Goal: Task Accomplishment & Management: Manage account settings

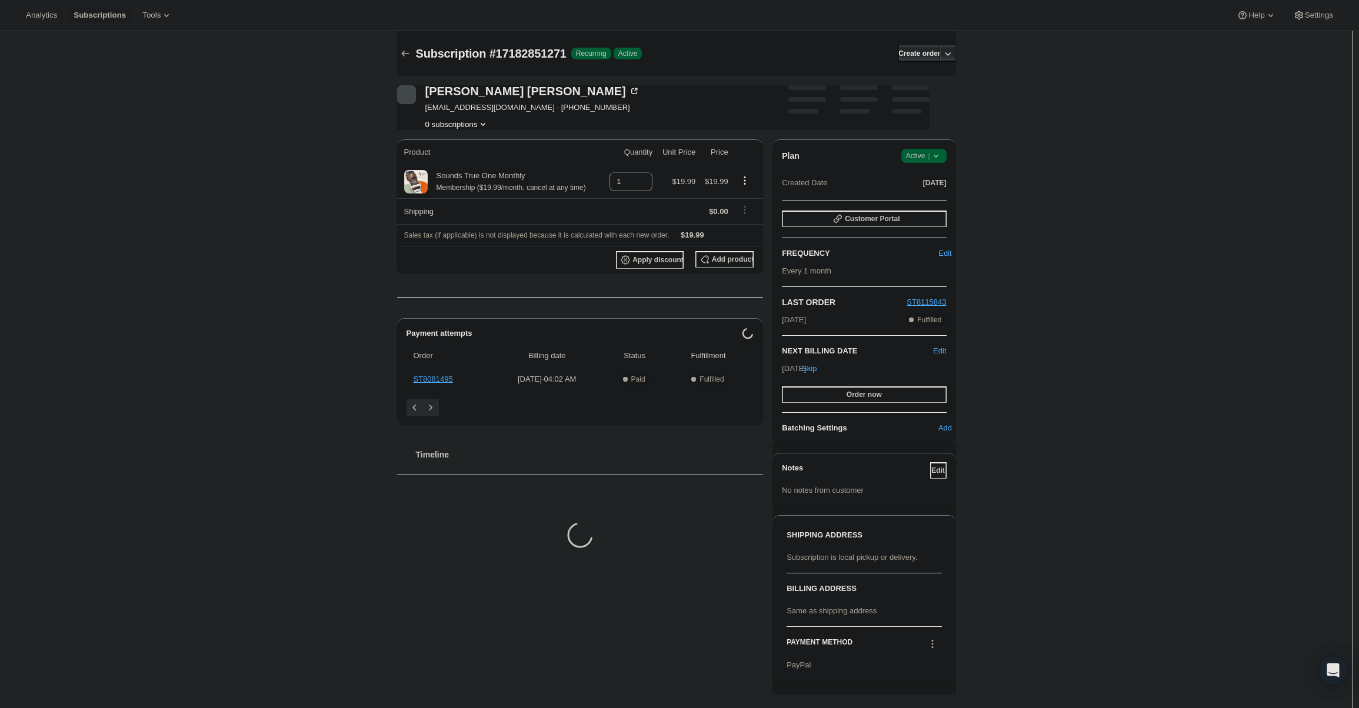
click at [932, 167] on div "Plan Success Active | Created Date May 14, 2025" at bounding box center [864, 170] width 164 height 42
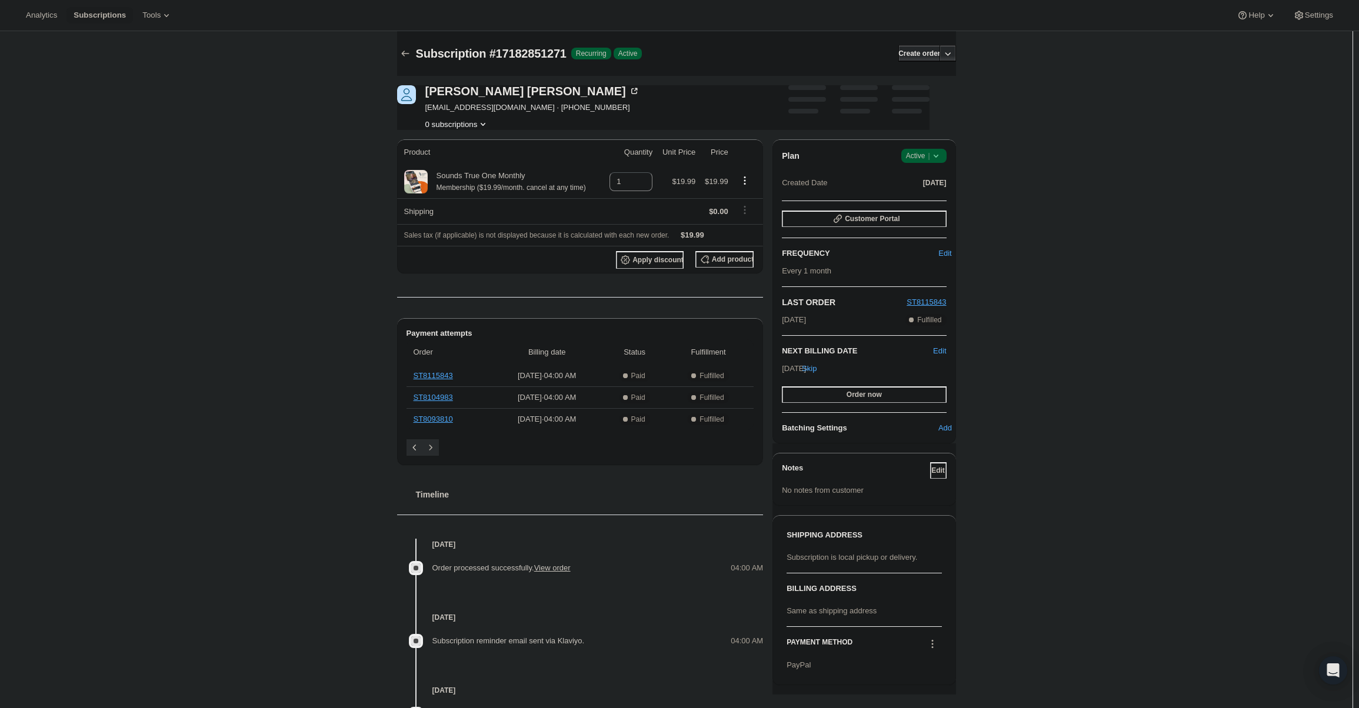
click at [930, 157] on span "Active |" at bounding box center [924, 156] width 36 height 12
click at [931, 198] on span "Cancel subscription" at bounding box center [927, 199] width 66 height 9
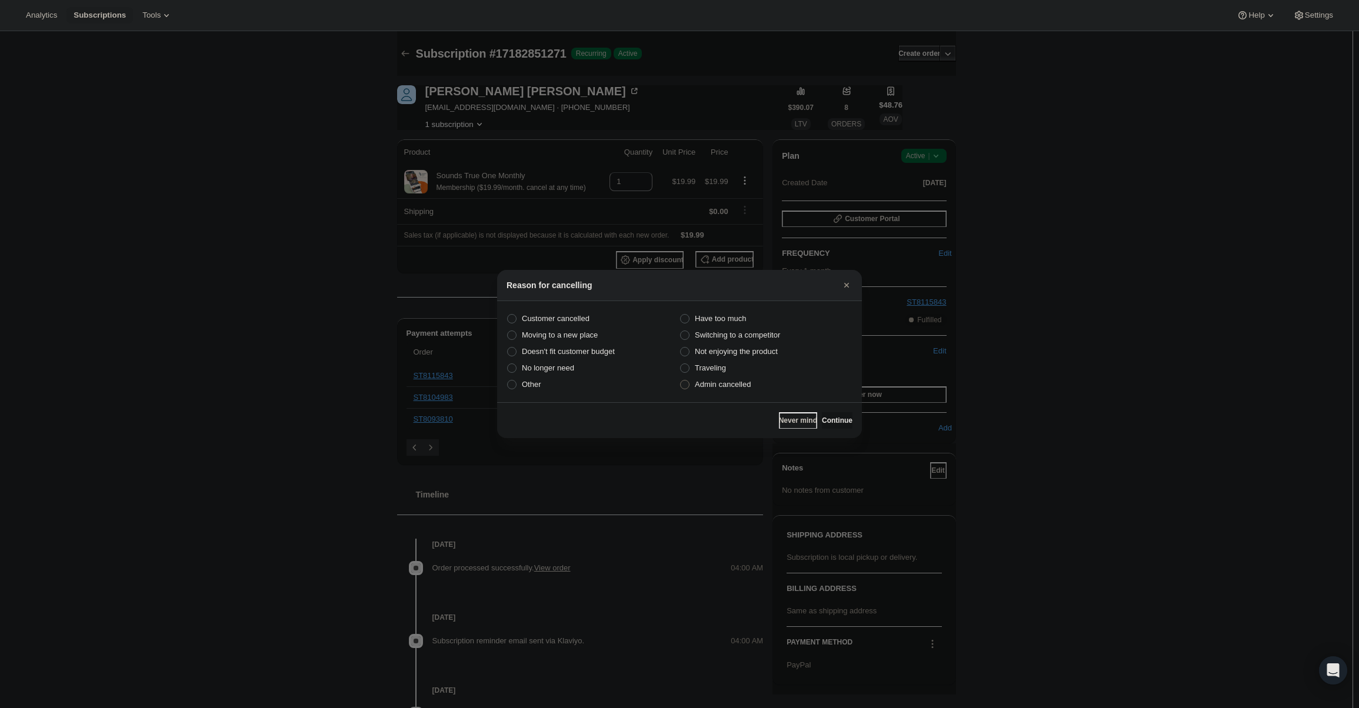
click at [715, 387] on span "Admin cancelled" at bounding box center [723, 384] width 56 height 9
click at [681, 381] on input "Admin cancelled" at bounding box center [680, 380] width 1 height 1
radio input "true"
click at [822, 414] on button "Continue" at bounding box center [837, 421] width 31 height 16
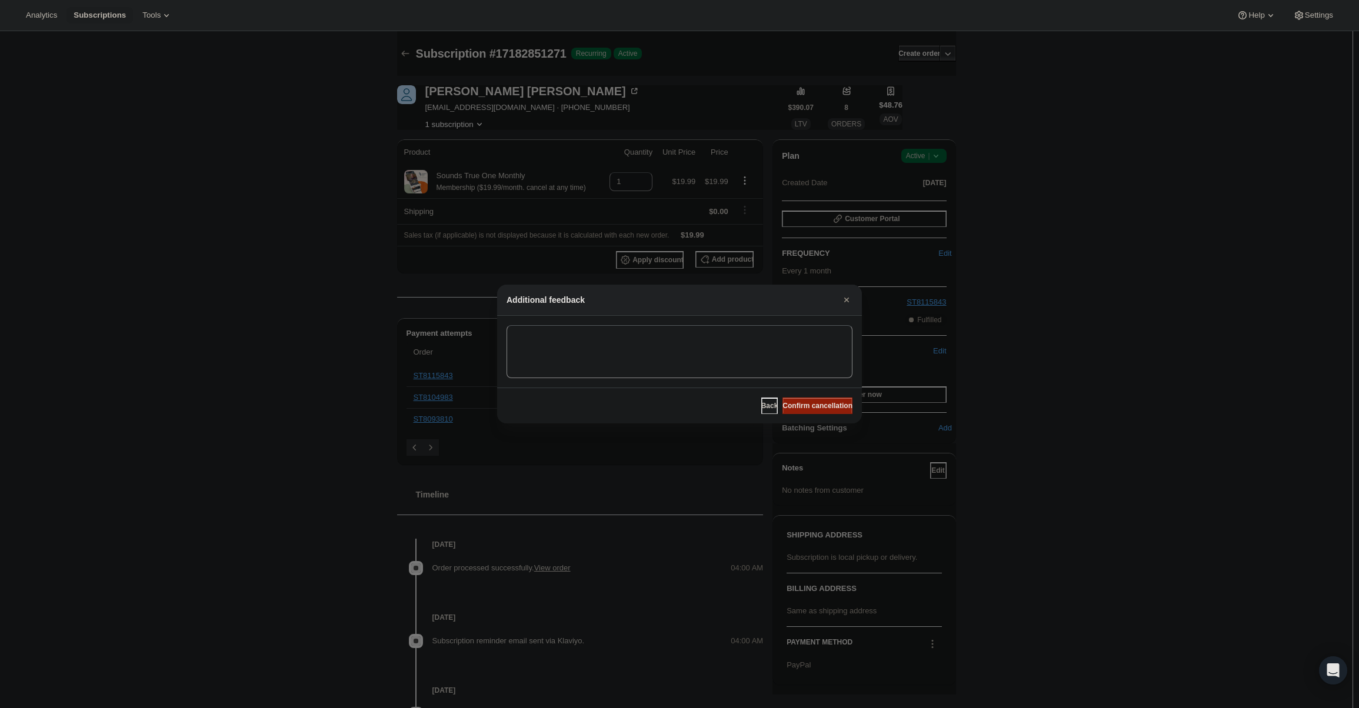
click at [814, 408] on span "Confirm cancellation" at bounding box center [818, 405] width 70 height 9
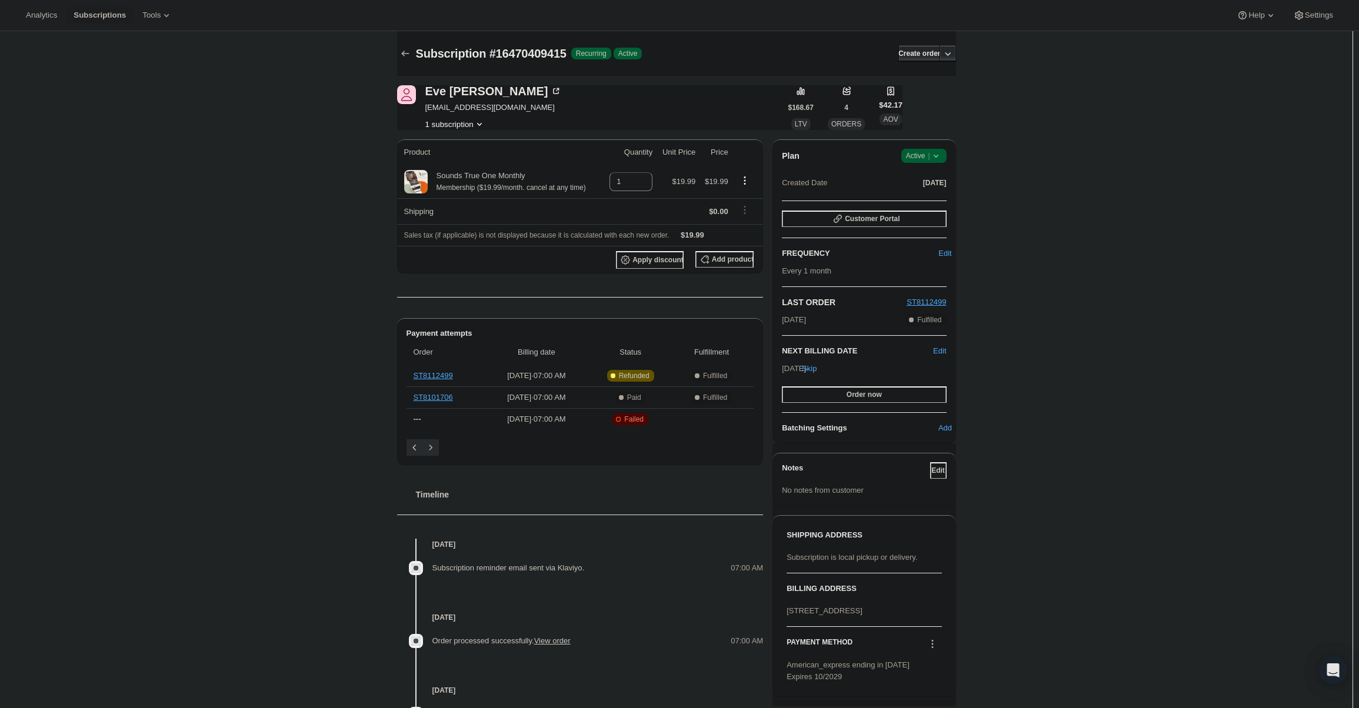
click at [933, 142] on div "Plan Success Active | Created Date Apr 3, 2025 Customer Portal FREQUENCY Edit E…" at bounding box center [864, 291] width 183 height 304
click at [933, 160] on icon at bounding box center [936, 156] width 12 height 12
click at [928, 199] on span "Cancel subscription" at bounding box center [927, 199] width 66 height 9
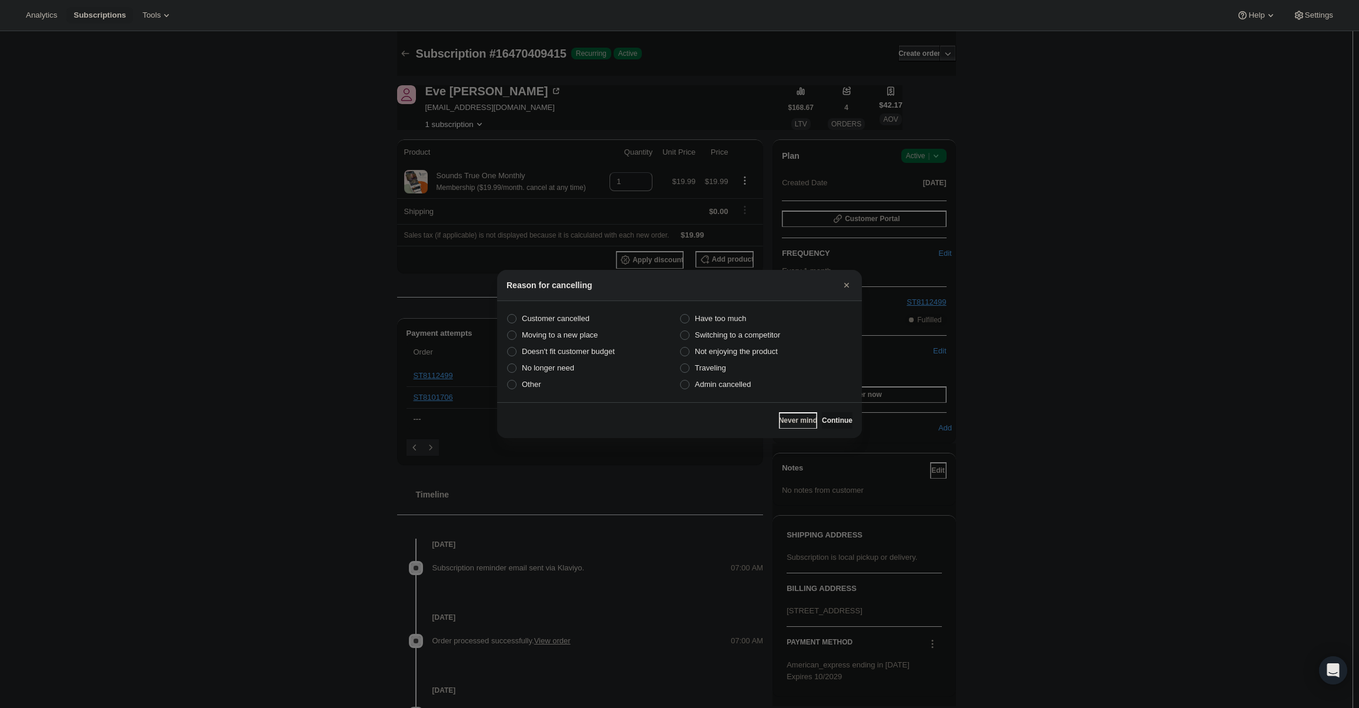
drag, startPoint x: 702, startPoint y: 382, endPoint x: 733, endPoint y: 398, distance: 34.5
click at [703, 384] on span "Admin cancelled" at bounding box center [723, 384] width 56 height 9
click at [724, 386] on span "Admin cancelled" at bounding box center [723, 384] width 56 height 9
click at [681, 381] on input "Admin cancelled" at bounding box center [680, 380] width 1 height 1
radio input "true"
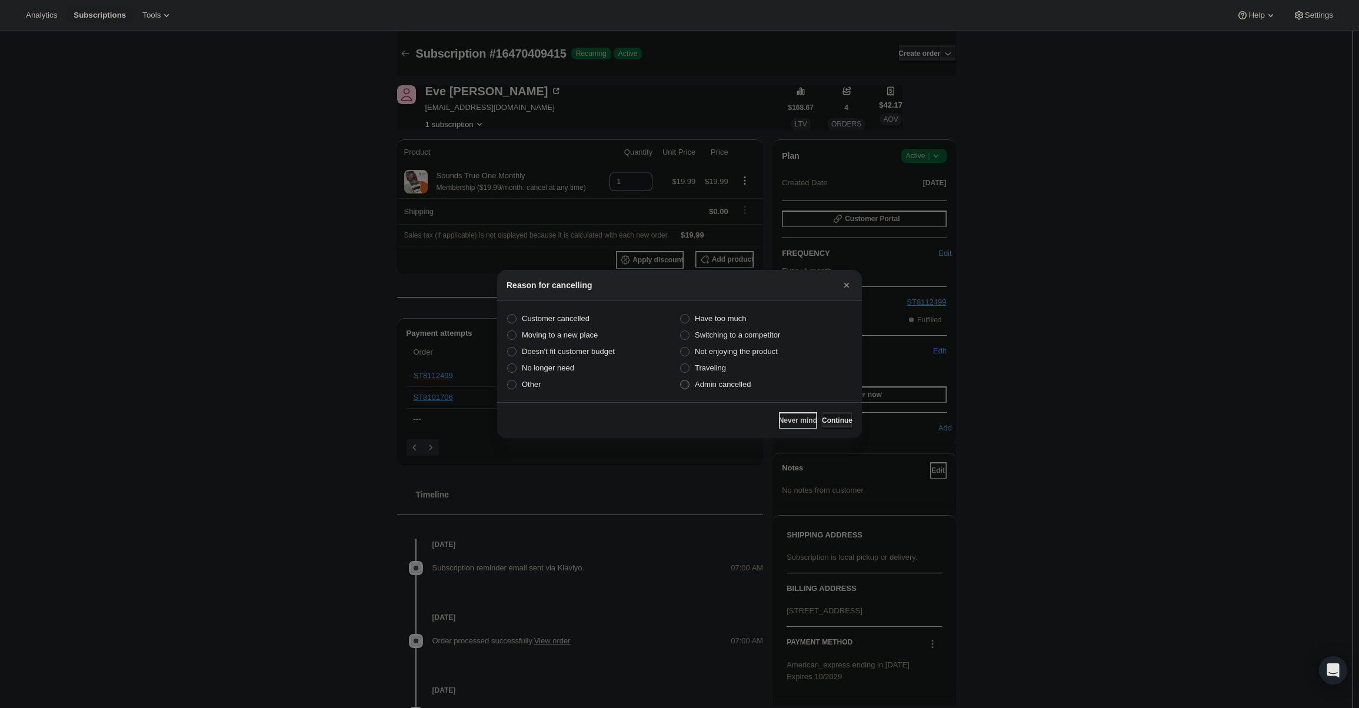
click at [826, 420] on span "Continue" at bounding box center [837, 420] width 31 height 9
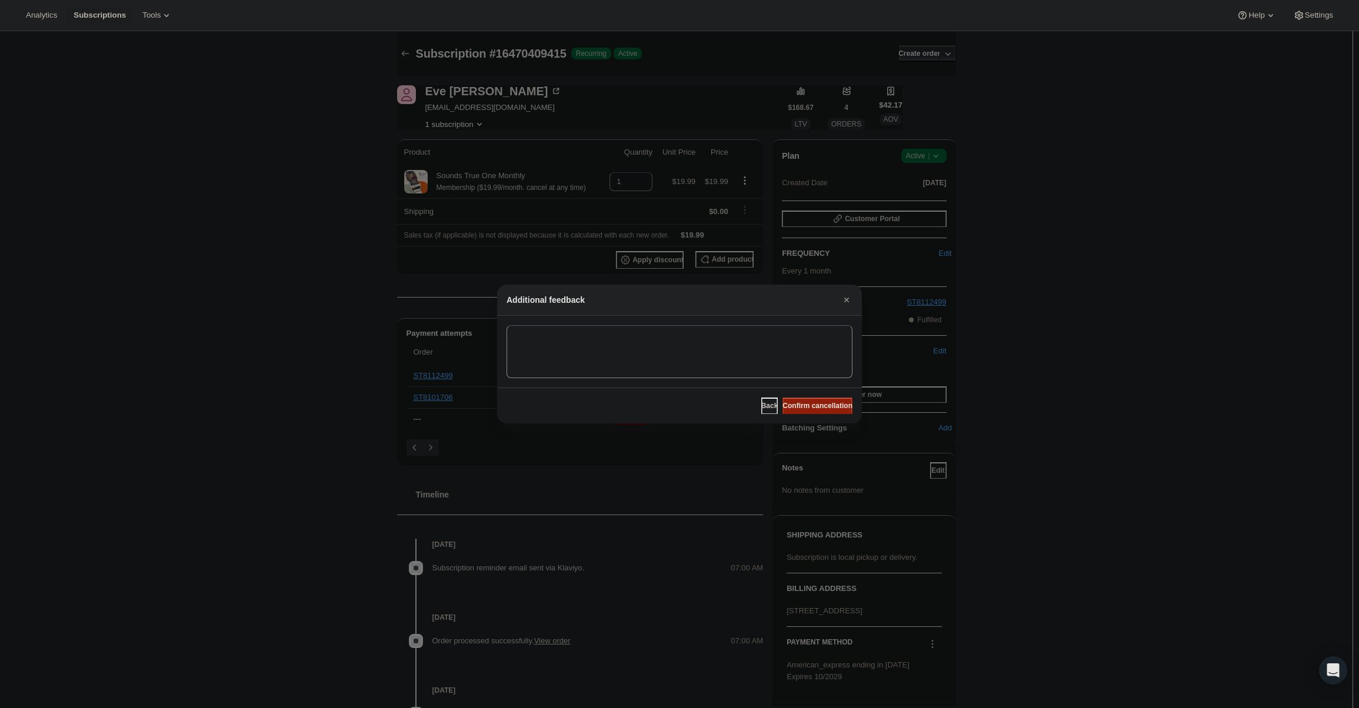
click at [819, 407] on span "Confirm cancellation" at bounding box center [818, 405] width 70 height 9
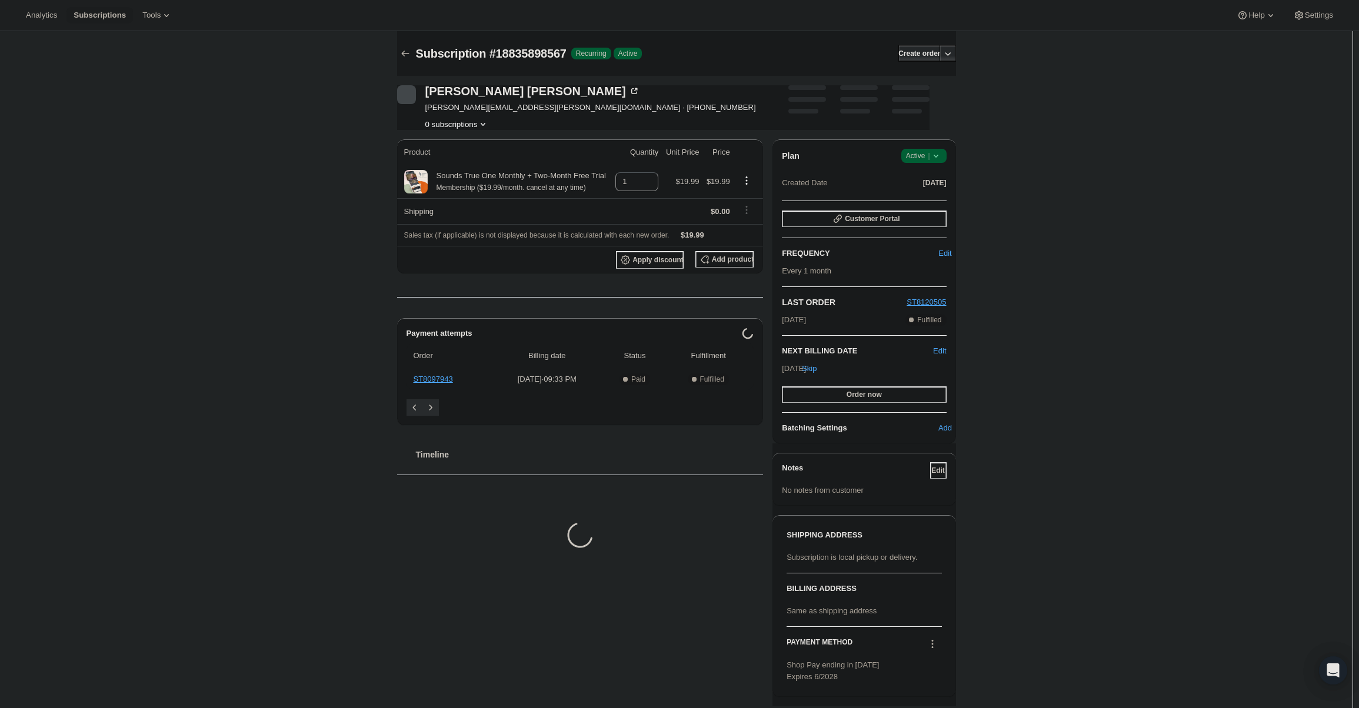
click at [940, 152] on icon at bounding box center [936, 156] width 12 height 12
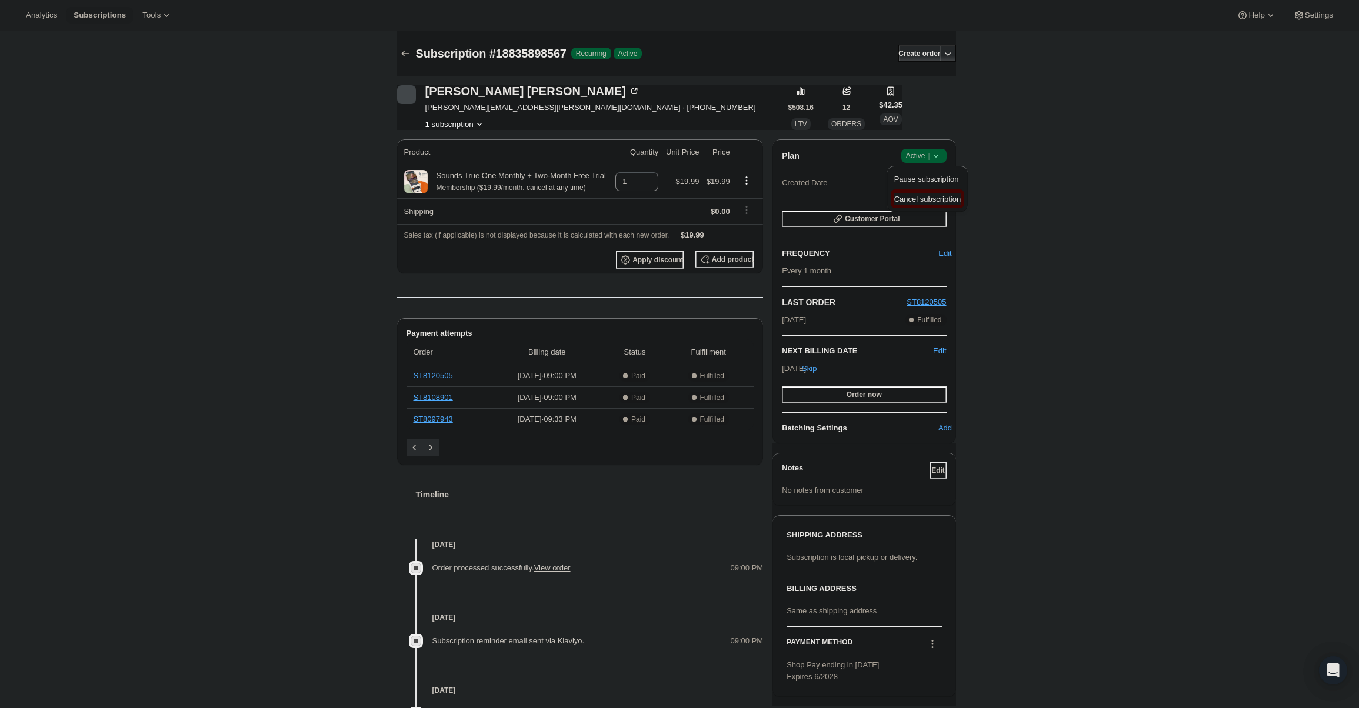
click at [936, 195] on span "Cancel subscription" at bounding box center [927, 199] width 66 height 9
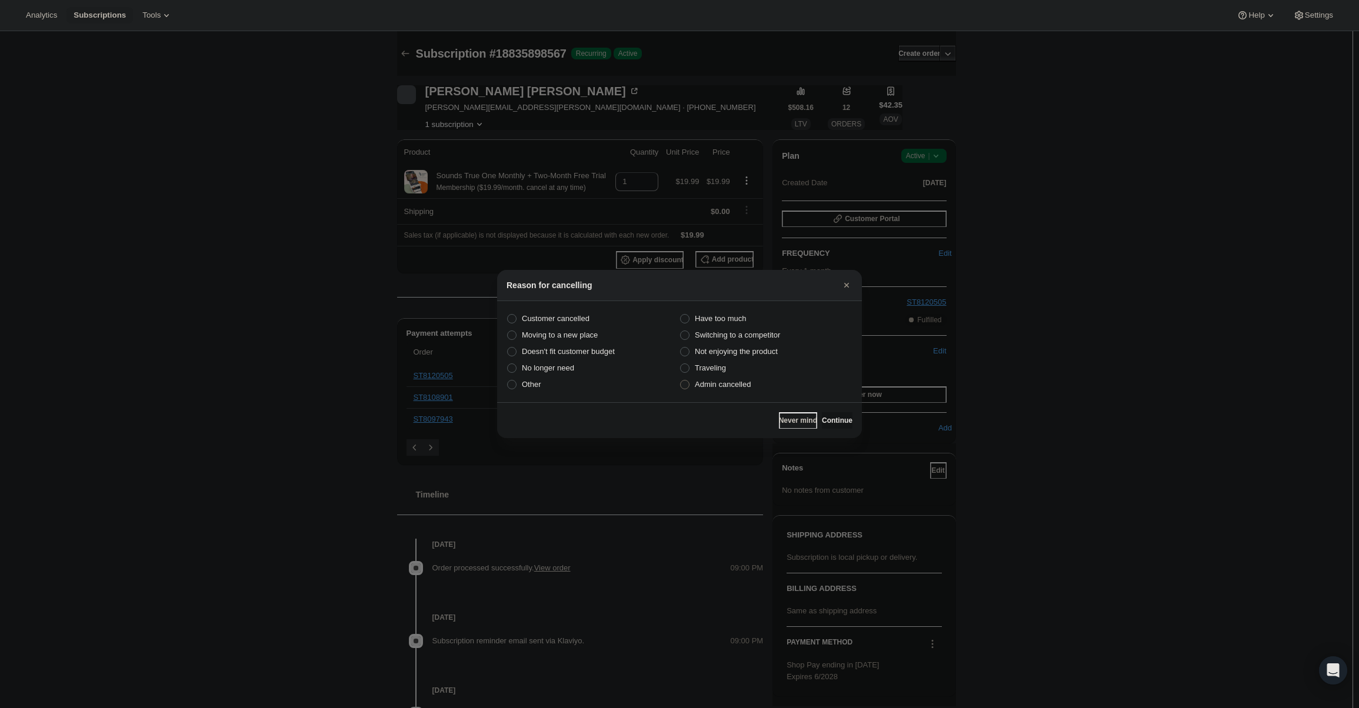
click at [754, 387] on label "Admin cancelled" at bounding box center [766, 385] width 173 height 16
click at [681, 381] on input "Admin cancelled" at bounding box center [680, 380] width 1 height 1
radio input "true"
click at [822, 414] on button "Continue" at bounding box center [837, 421] width 31 height 16
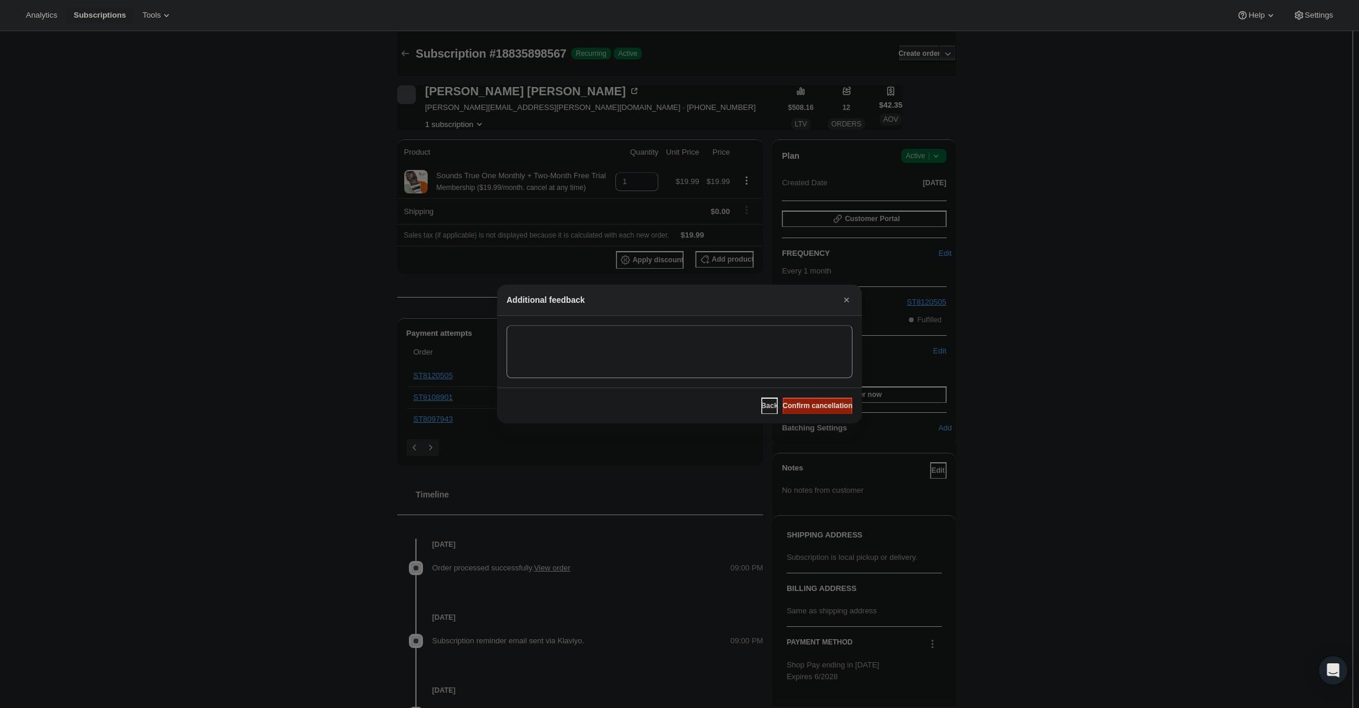
click at [821, 405] on span "Confirm cancellation" at bounding box center [818, 405] width 70 height 9
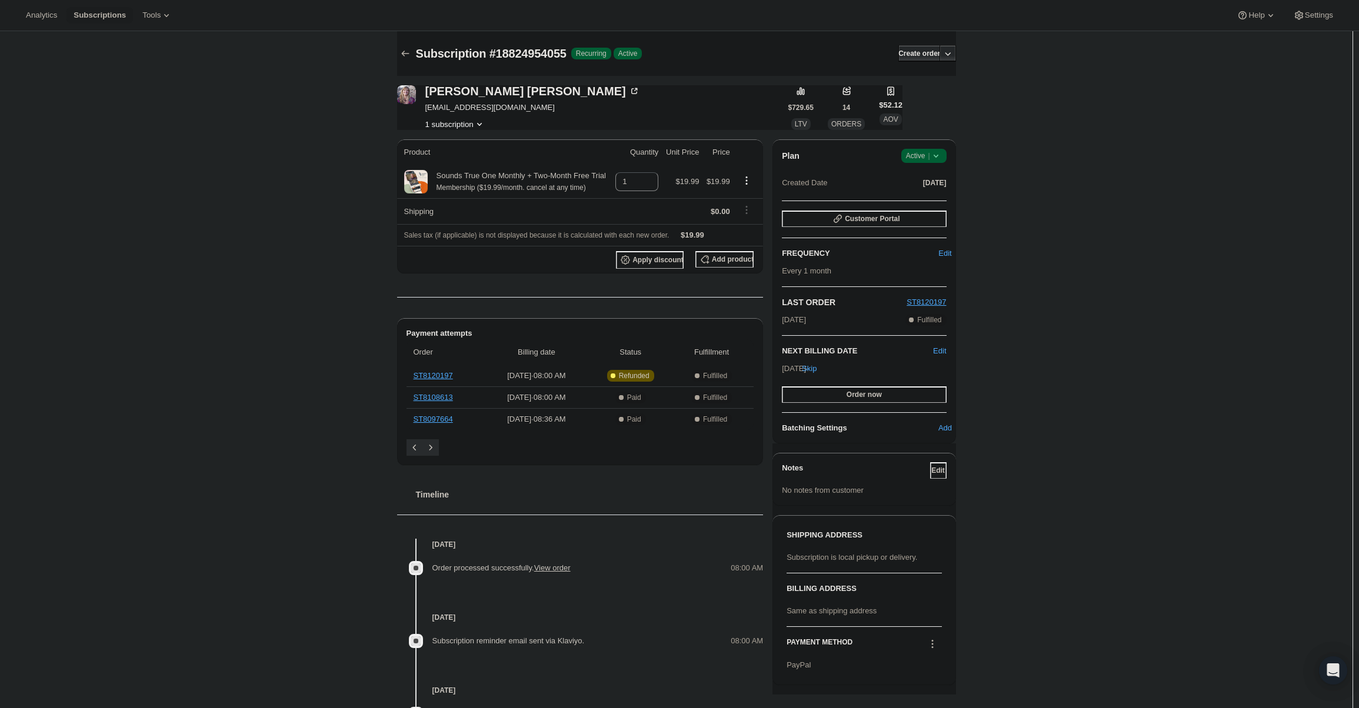
click at [930, 159] on span "Active |" at bounding box center [924, 156] width 36 height 12
click at [932, 206] on button "Cancel subscription" at bounding box center [928, 198] width 74 height 19
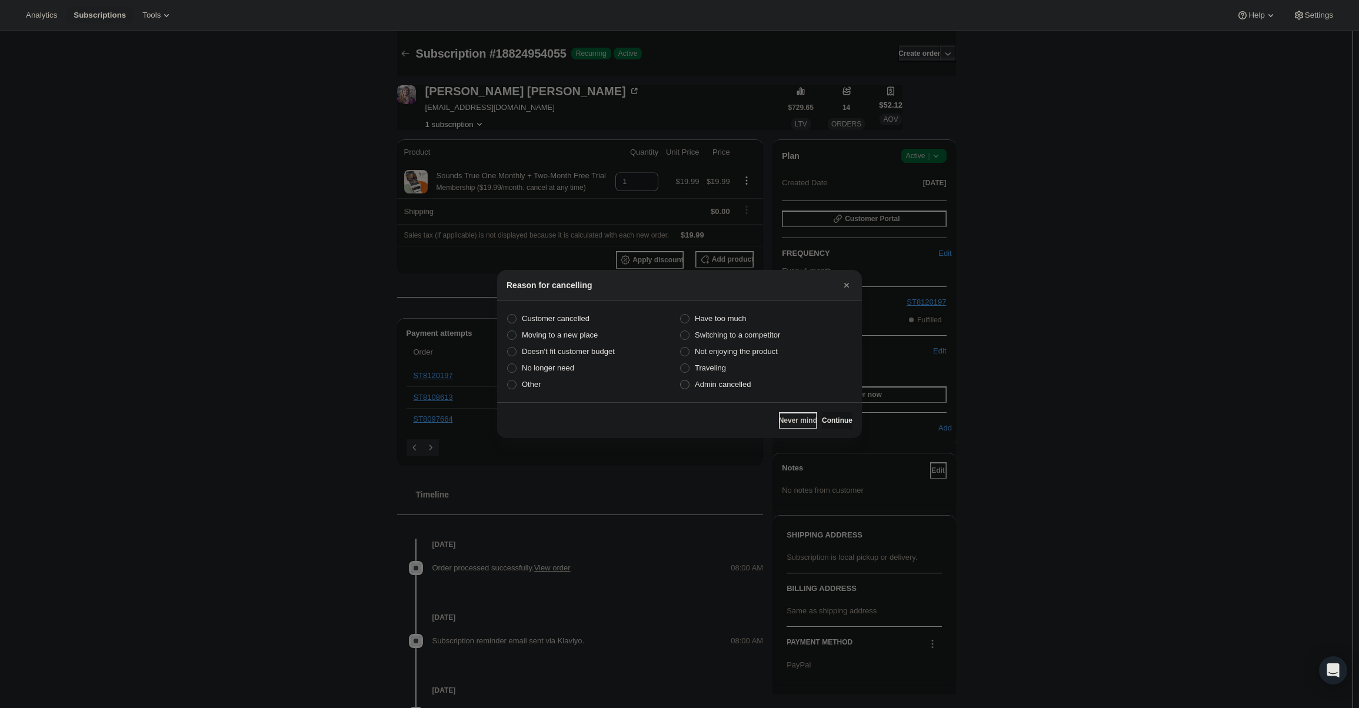
click at [721, 390] on span "Admin cancelled" at bounding box center [723, 385] width 56 height 12
click at [681, 381] on input "Admin cancelled" at bounding box center [680, 380] width 1 height 1
radio input "true"
click at [829, 417] on span "Continue" at bounding box center [837, 420] width 31 height 9
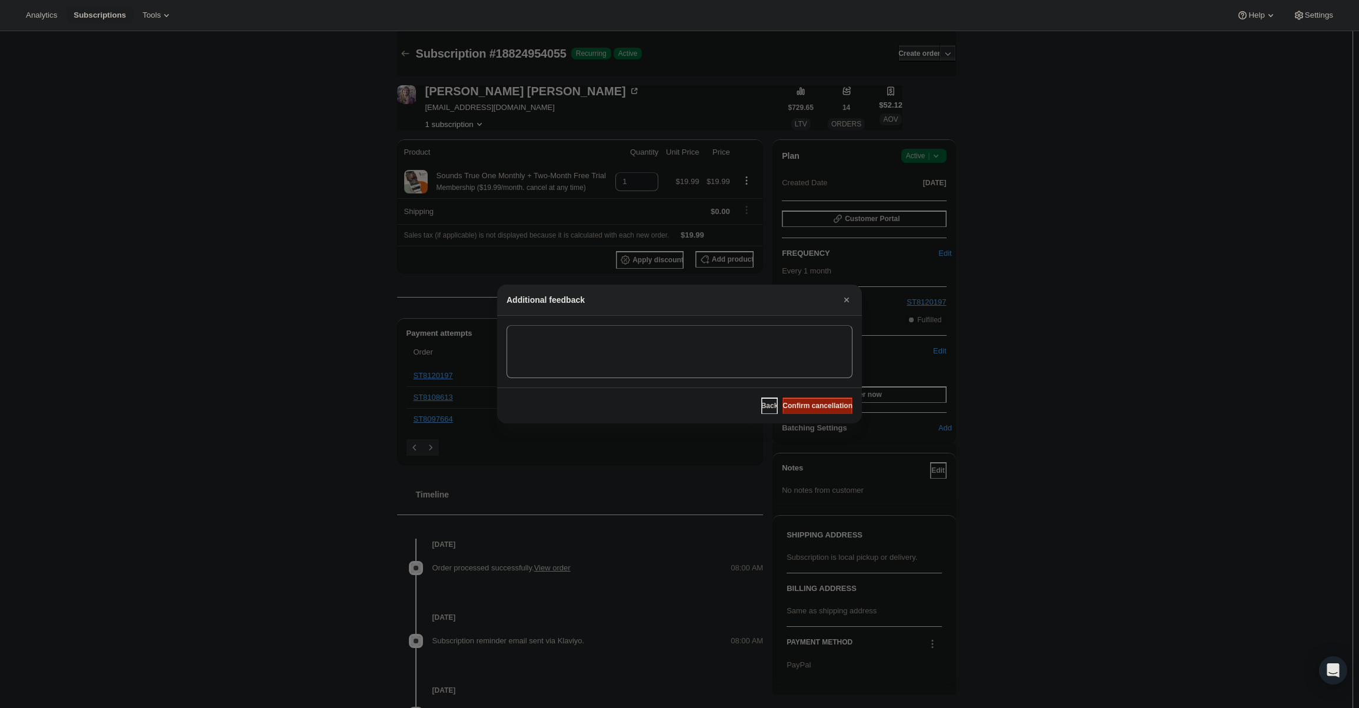
click at [824, 410] on span "Confirm cancellation" at bounding box center [818, 405] width 70 height 9
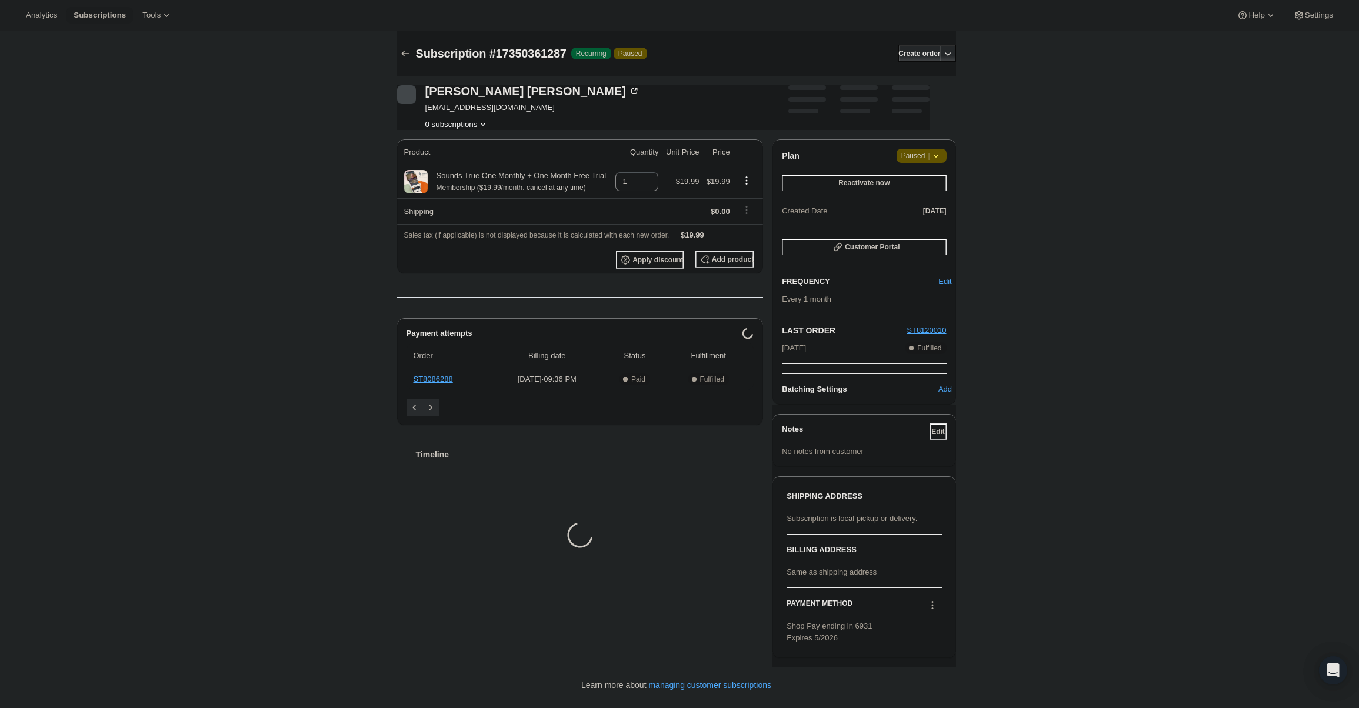
click at [912, 145] on div "Plan Attention Paused | Reactivate now Created Date [DATE] Customer Portal FREQ…" at bounding box center [864, 271] width 183 height 265
click at [925, 159] on span "Paused |" at bounding box center [922, 156] width 41 height 12
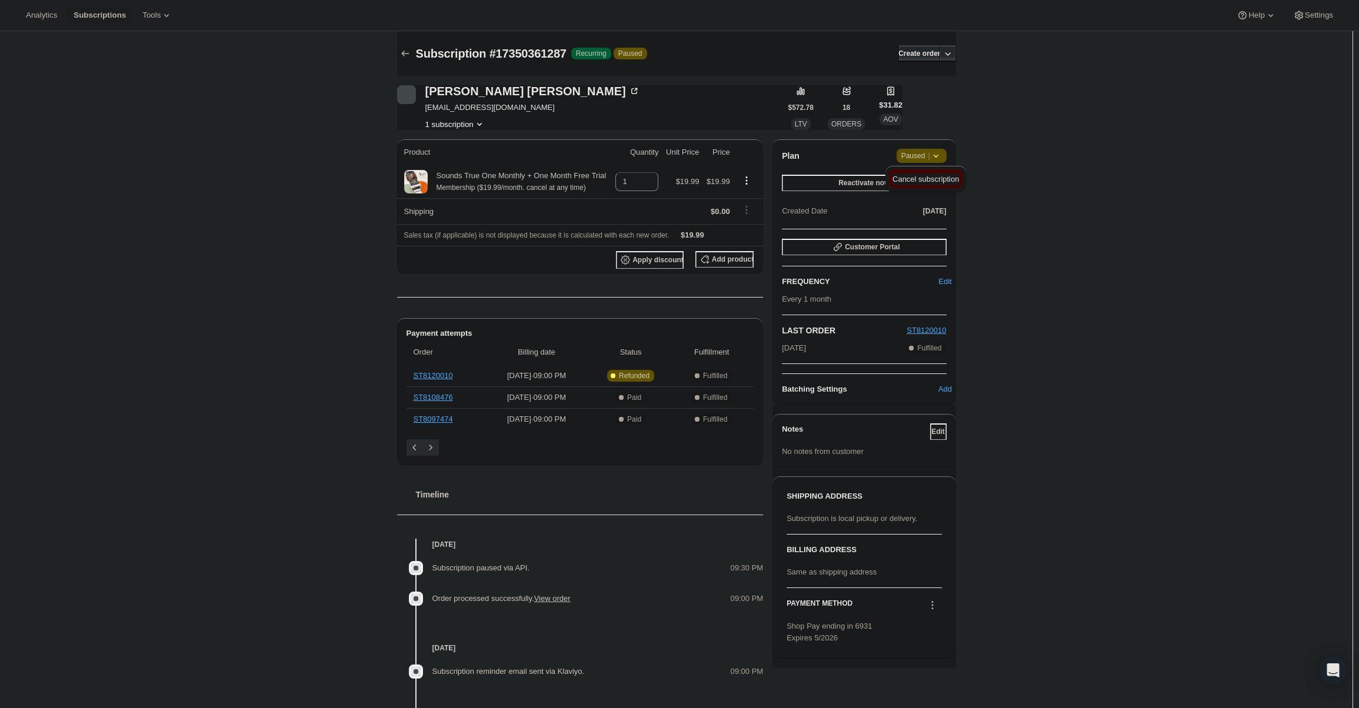
click at [925, 181] on span "Cancel subscription" at bounding box center [926, 179] width 66 height 9
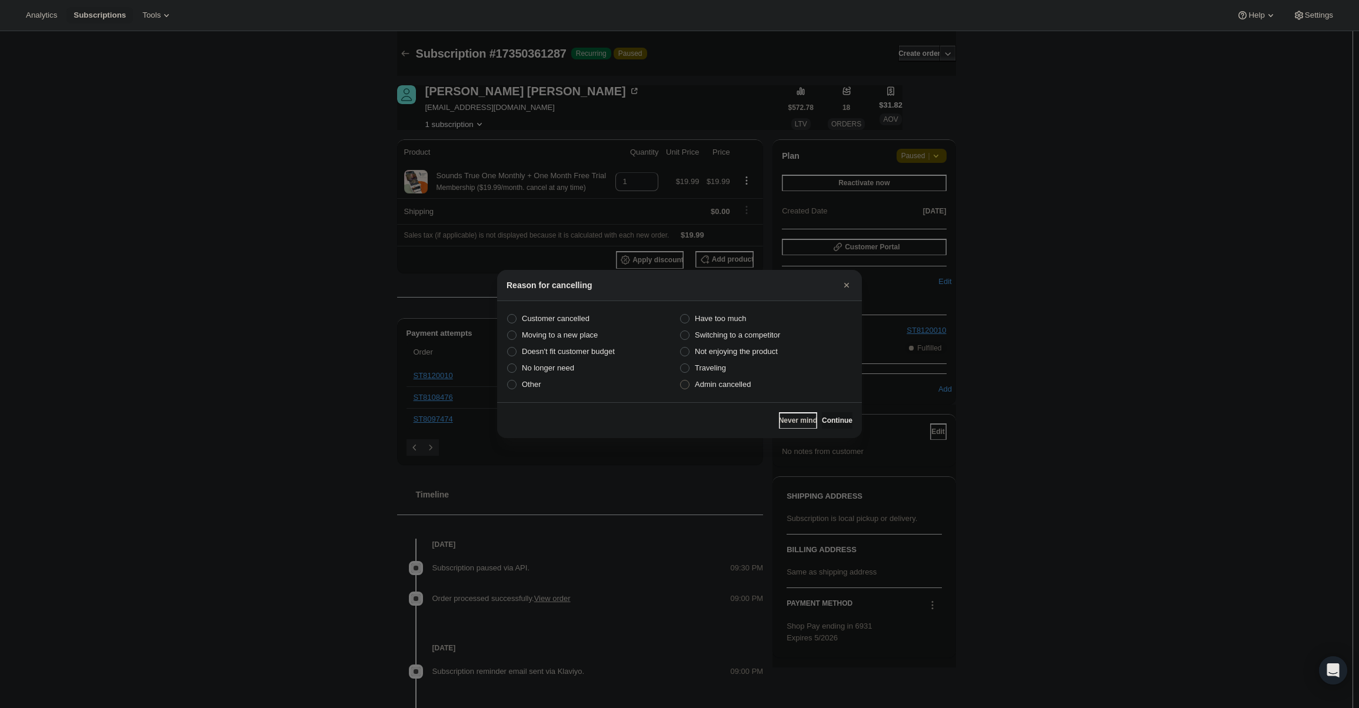
click at [754, 387] on label "Admin cancelled" at bounding box center [766, 385] width 173 height 16
click at [681, 381] on input "Admin cancelled" at bounding box center [680, 380] width 1 height 1
radio input "true"
drag, startPoint x: 819, startPoint y: 414, endPoint x: 823, endPoint y: 408, distance: 7.2
click at [822, 414] on button "Continue" at bounding box center [837, 421] width 31 height 16
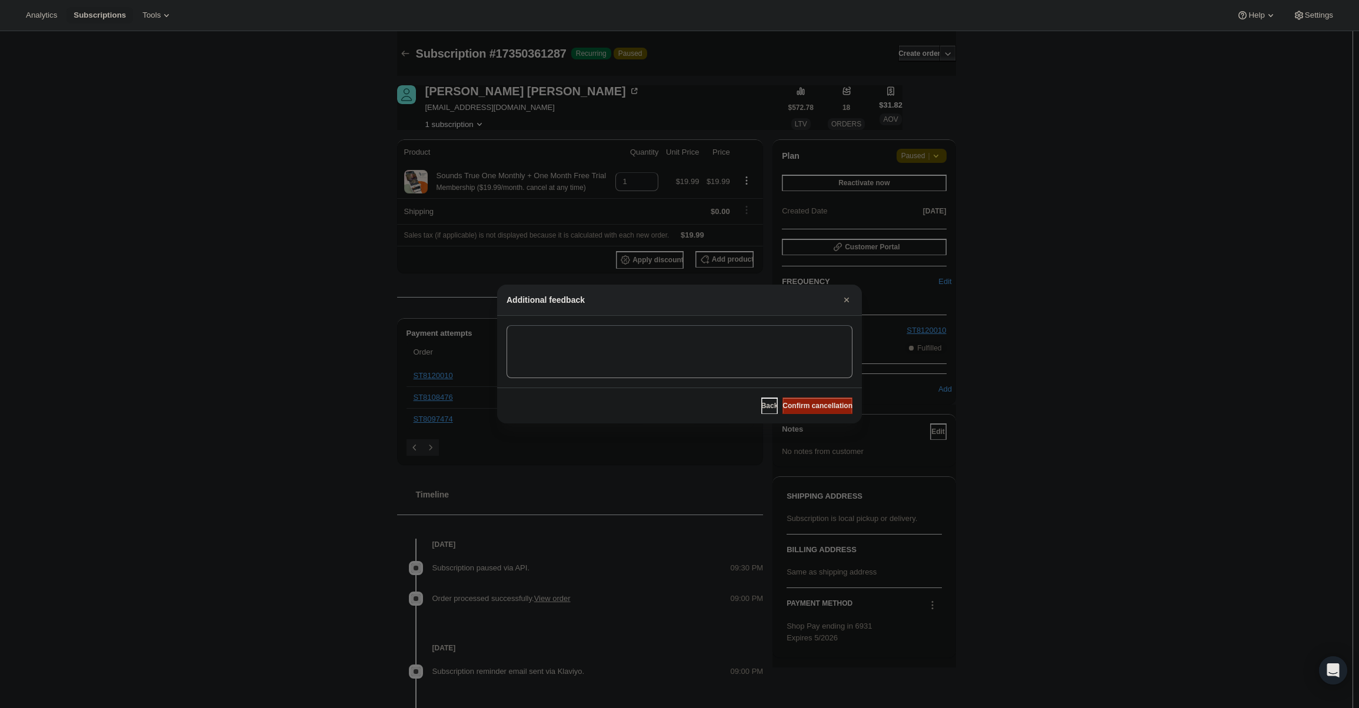
click at [823, 408] on span "Confirm cancellation" at bounding box center [818, 405] width 70 height 9
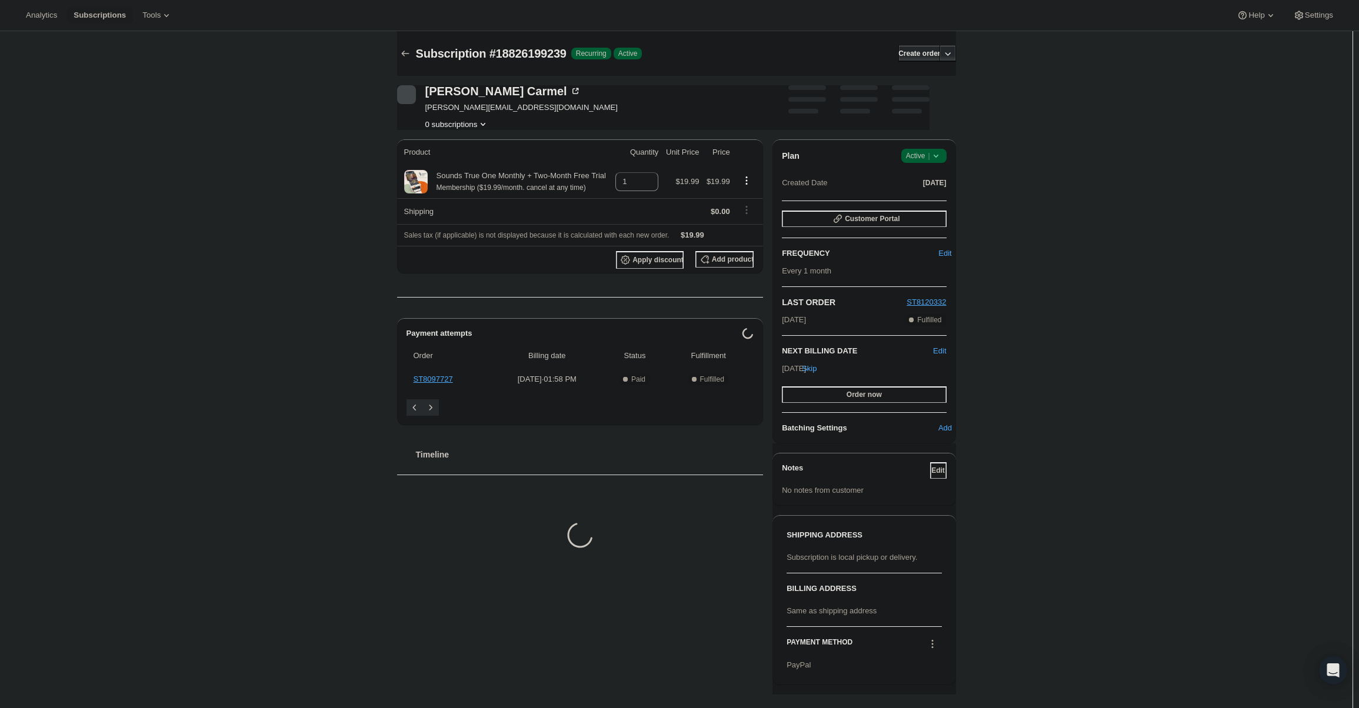
click at [946, 146] on div "Plan Success Active | Created Date Jun 25, 2025 Customer Portal FREQUENCY Edit …" at bounding box center [864, 291] width 183 height 304
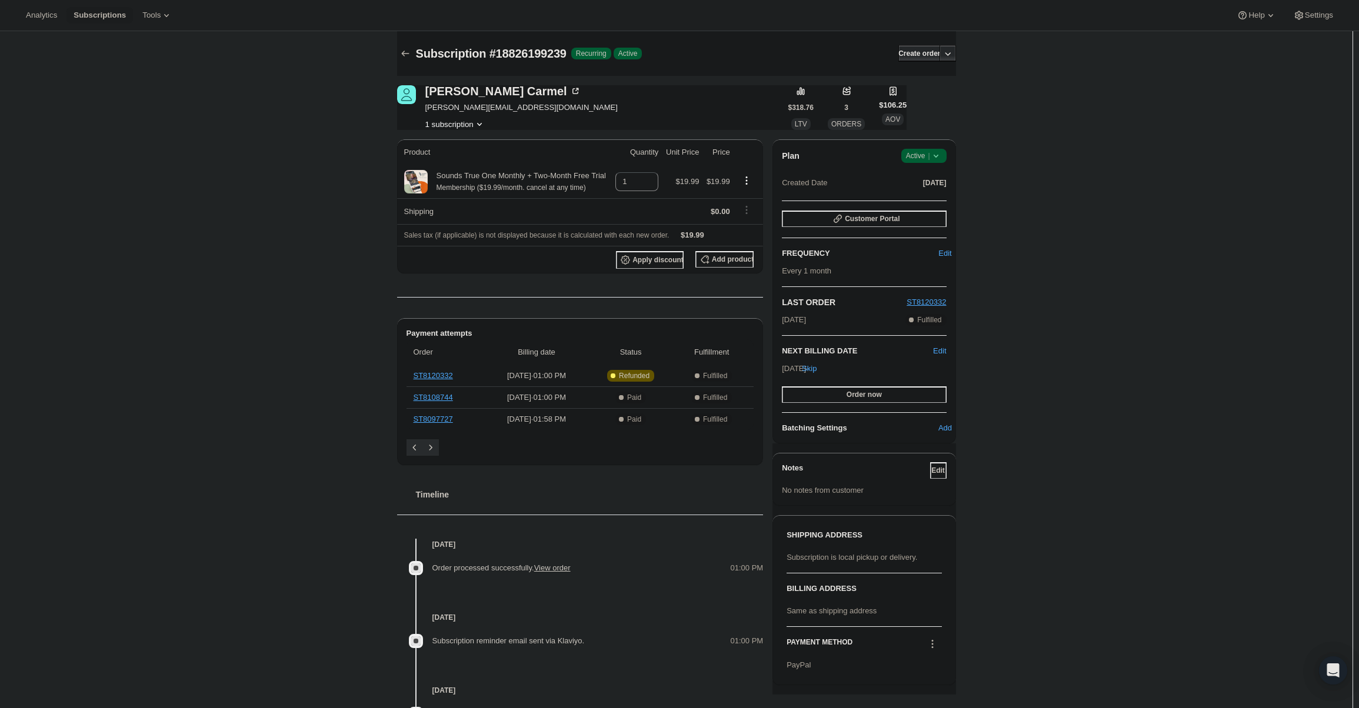
click at [946, 153] on span "Success Active |" at bounding box center [924, 156] width 45 height 14
click at [922, 198] on span "Cancel subscription" at bounding box center [927, 199] width 66 height 9
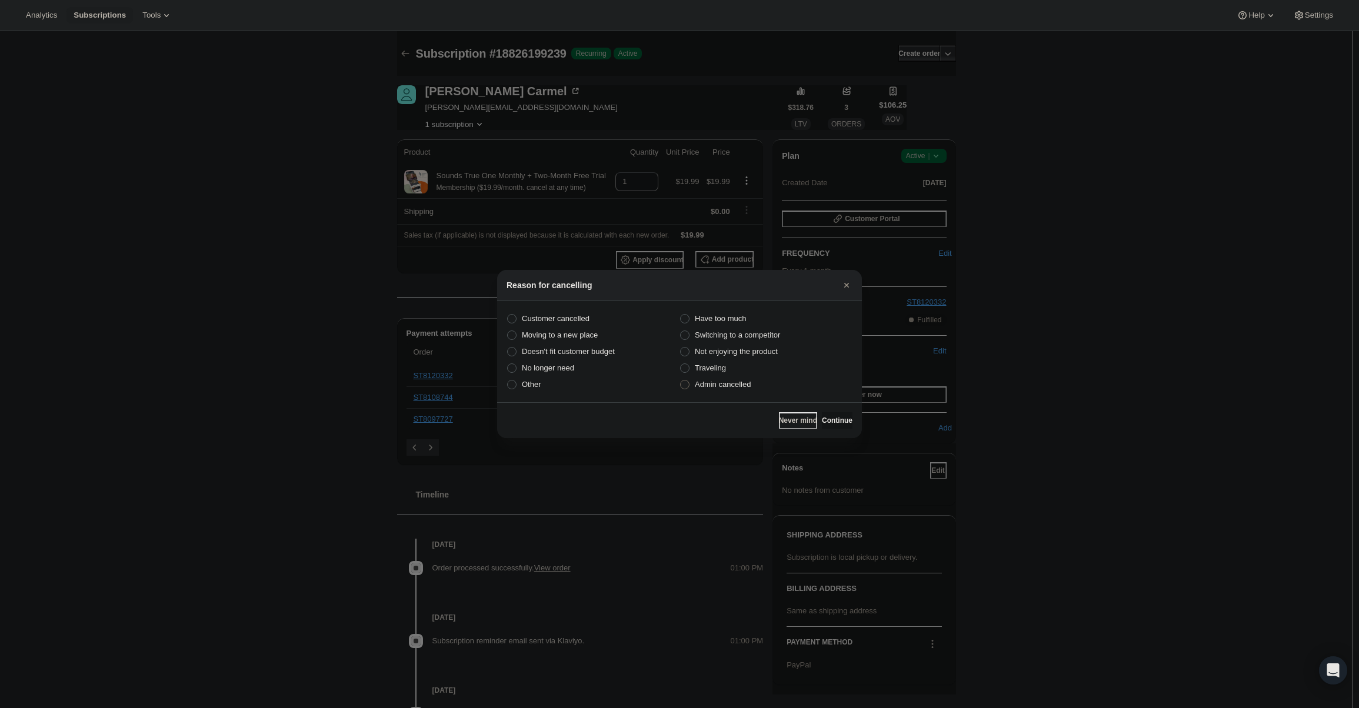
click at [736, 388] on span "Admin cancelled" at bounding box center [723, 384] width 56 height 9
click at [681, 381] on input "Admin cancelled" at bounding box center [680, 380] width 1 height 1
radio input "true"
click at [833, 417] on span "Continue" at bounding box center [837, 420] width 31 height 9
click at [830, 416] on span "Continue" at bounding box center [837, 420] width 31 height 9
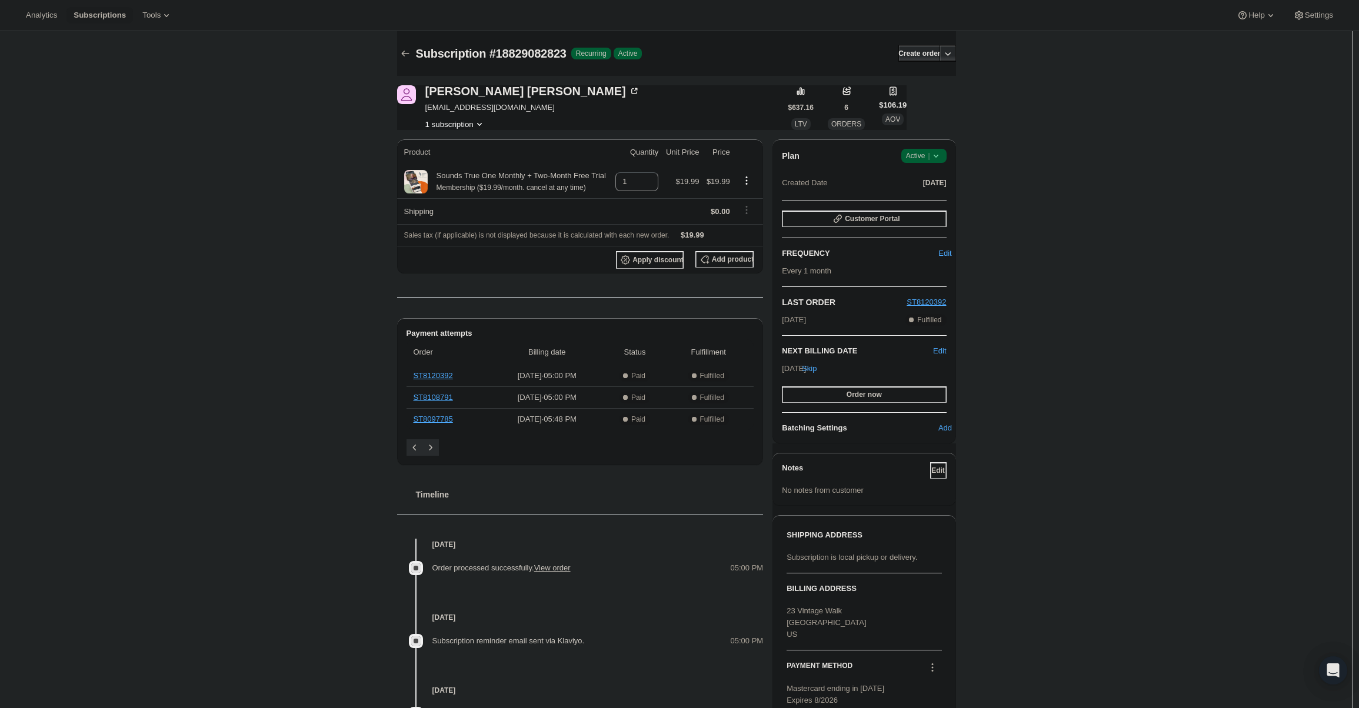
click at [928, 149] on span "Success Active |" at bounding box center [924, 156] width 45 height 14
click at [939, 201] on span "Cancel subscription" at bounding box center [927, 199] width 66 height 9
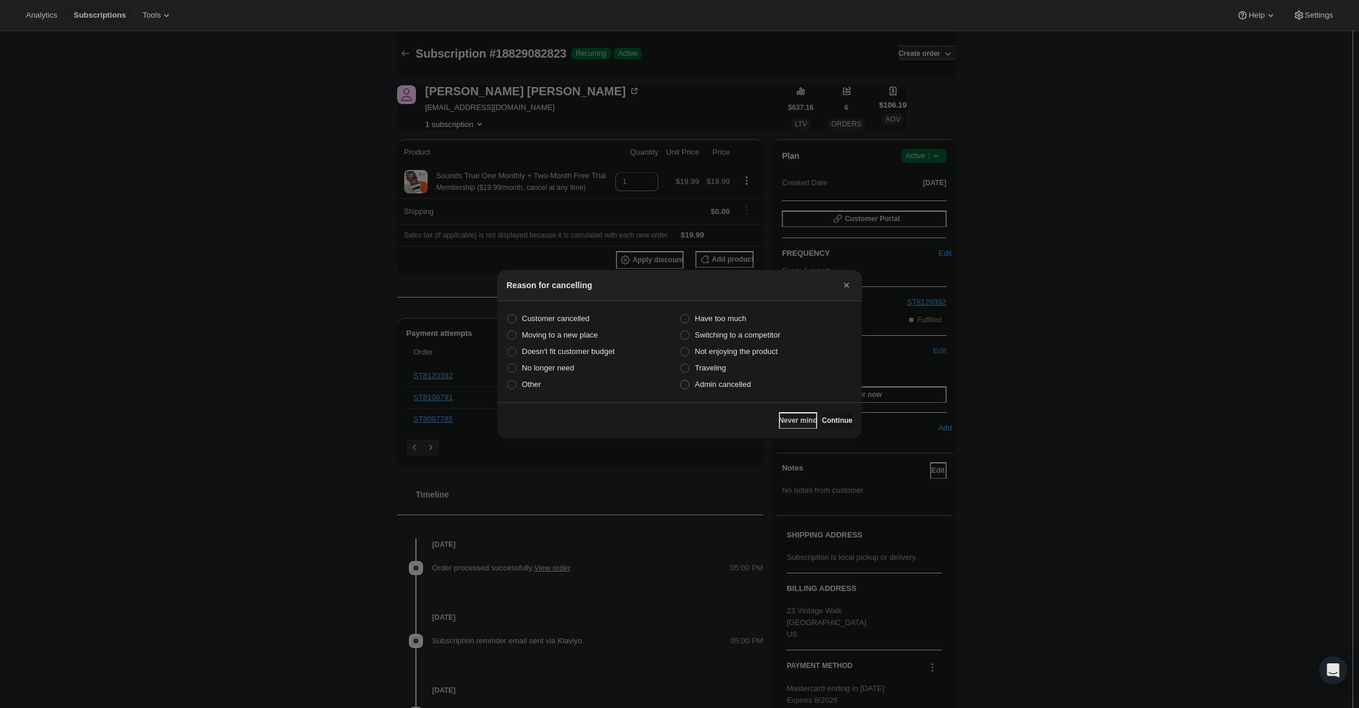
click at [729, 383] on span "Admin cancelled" at bounding box center [723, 384] width 56 height 9
click at [681, 381] on input "Admin cancelled" at bounding box center [680, 380] width 1 height 1
radio input "true"
click at [839, 417] on span "Continue" at bounding box center [837, 420] width 31 height 9
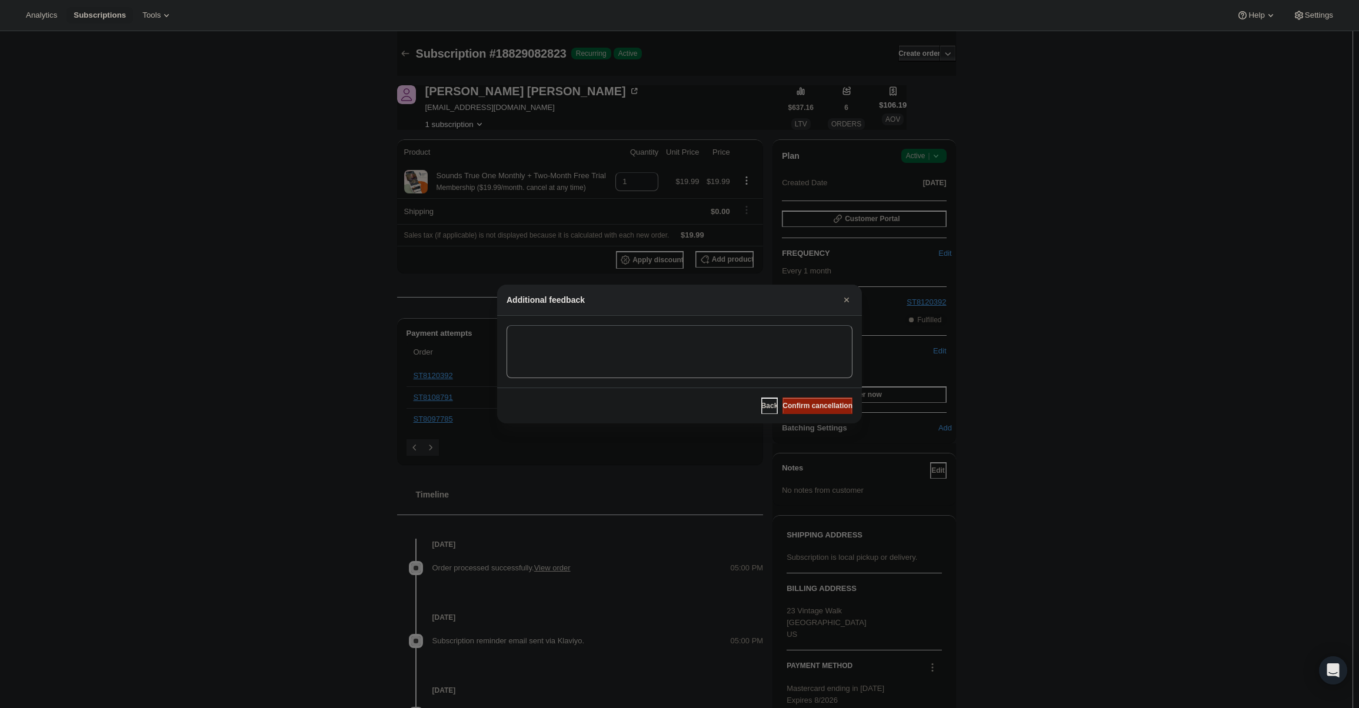
click at [821, 398] on div "Back Confirm cancellation" at bounding box center [679, 406] width 365 height 36
click at [826, 404] on span "Confirm cancellation" at bounding box center [818, 405] width 70 height 9
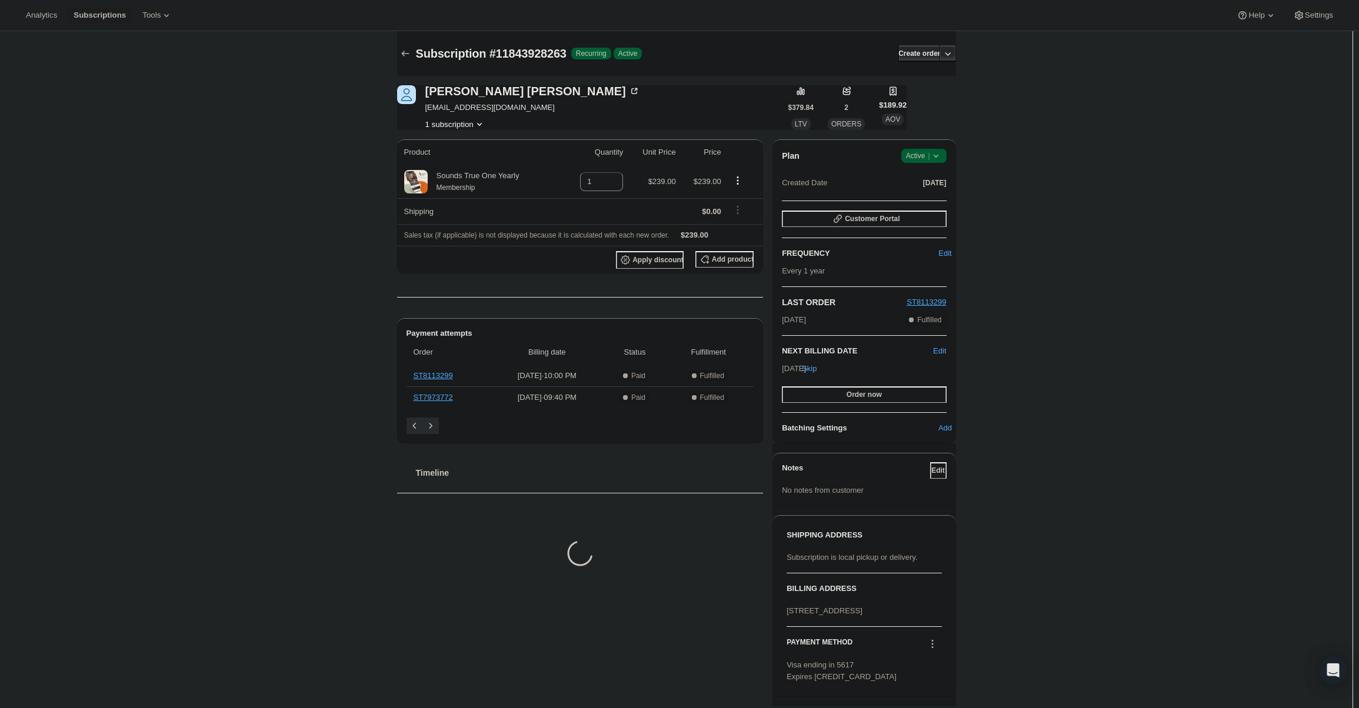
click at [934, 162] on span "Success Active |" at bounding box center [924, 156] width 45 height 14
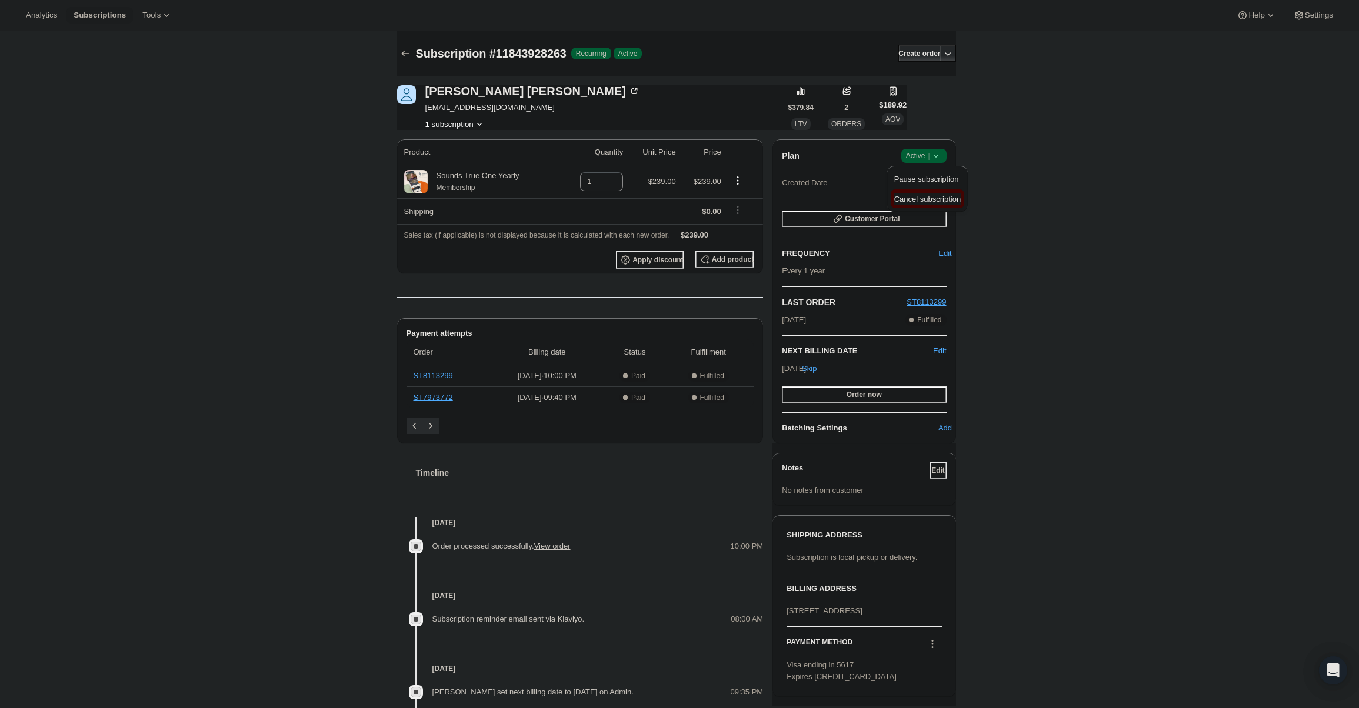
click at [939, 199] on span "Cancel subscription" at bounding box center [927, 199] width 66 height 9
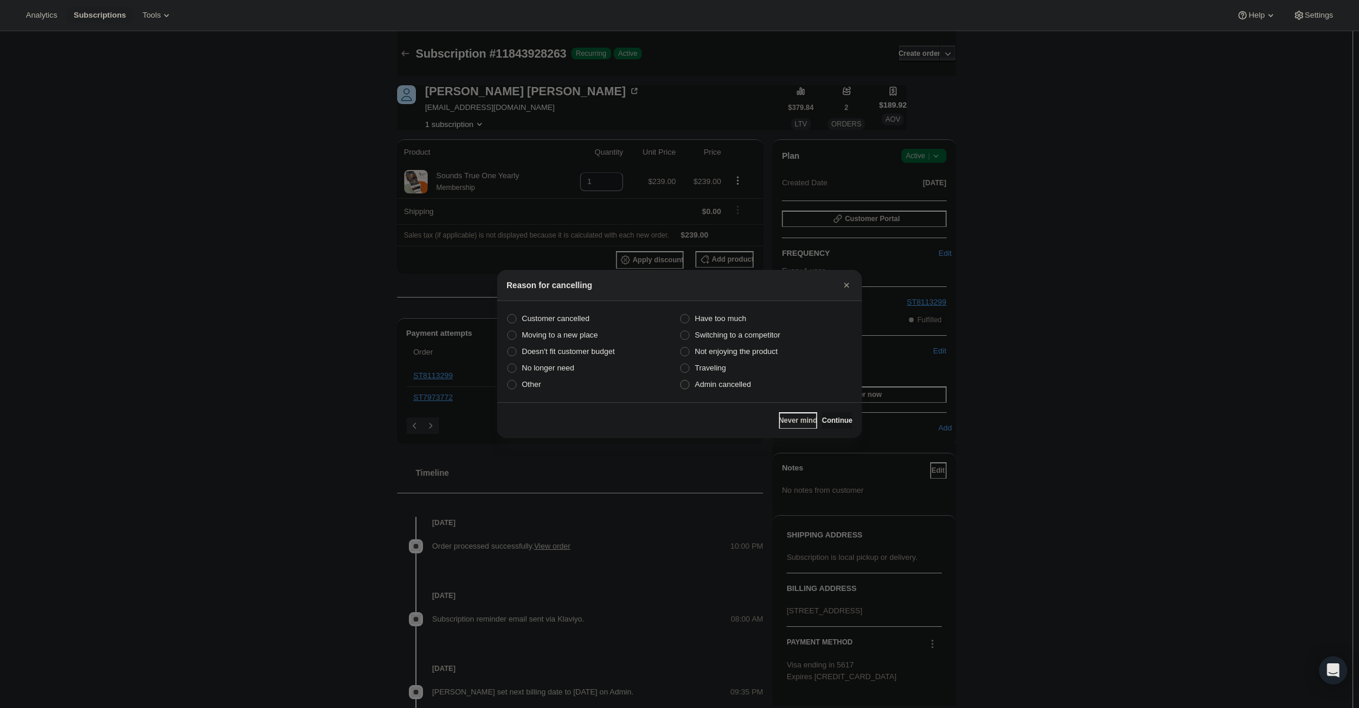
click at [749, 387] on span "Admin cancelled" at bounding box center [723, 384] width 56 height 9
click at [681, 381] on input "Admin cancelled" at bounding box center [680, 380] width 1 height 1
radio input "true"
drag, startPoint x: 844, startPoint y: 419, endPoint x: 831, endPoint y: 407, distance: 17.5
click at [842, 418] on span "Continue" at bounding box center [837, 420] width 31 height 9
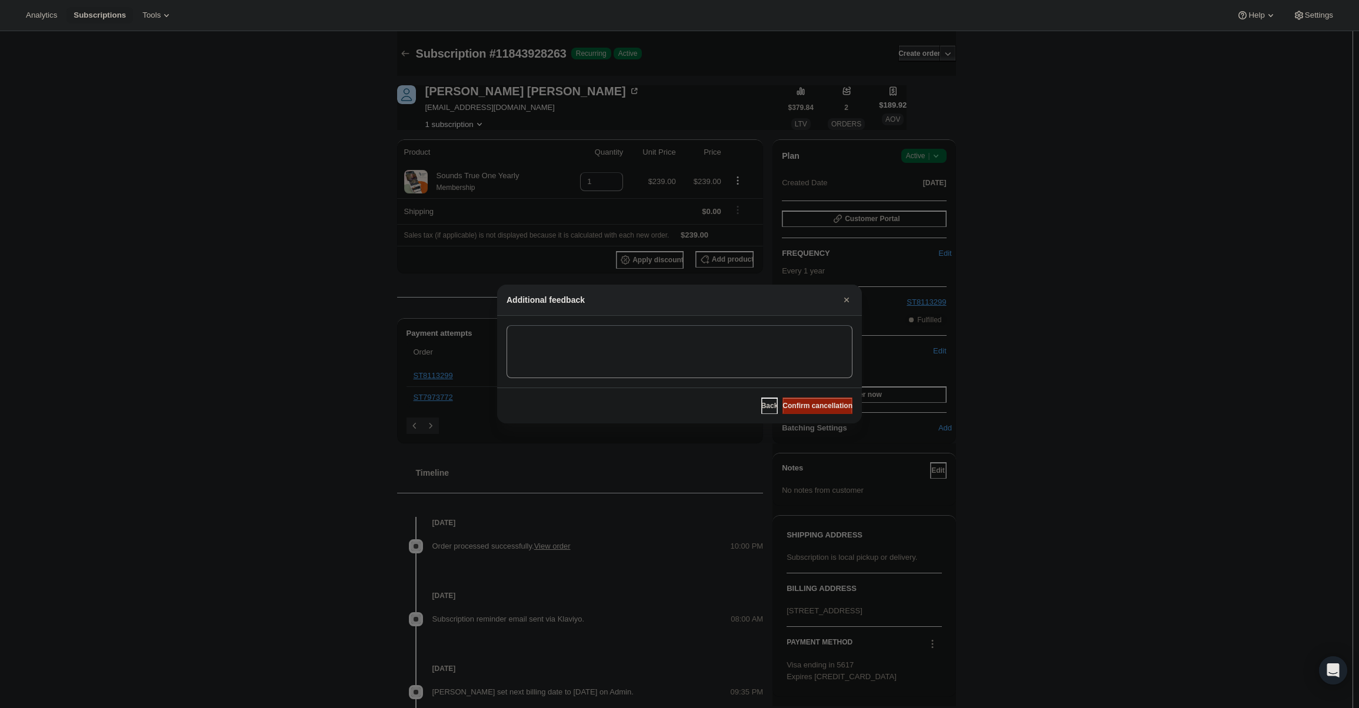
click at [822, 400] on button "Confirm cancellation" at bounding box center [818, 406] width 70 height 16
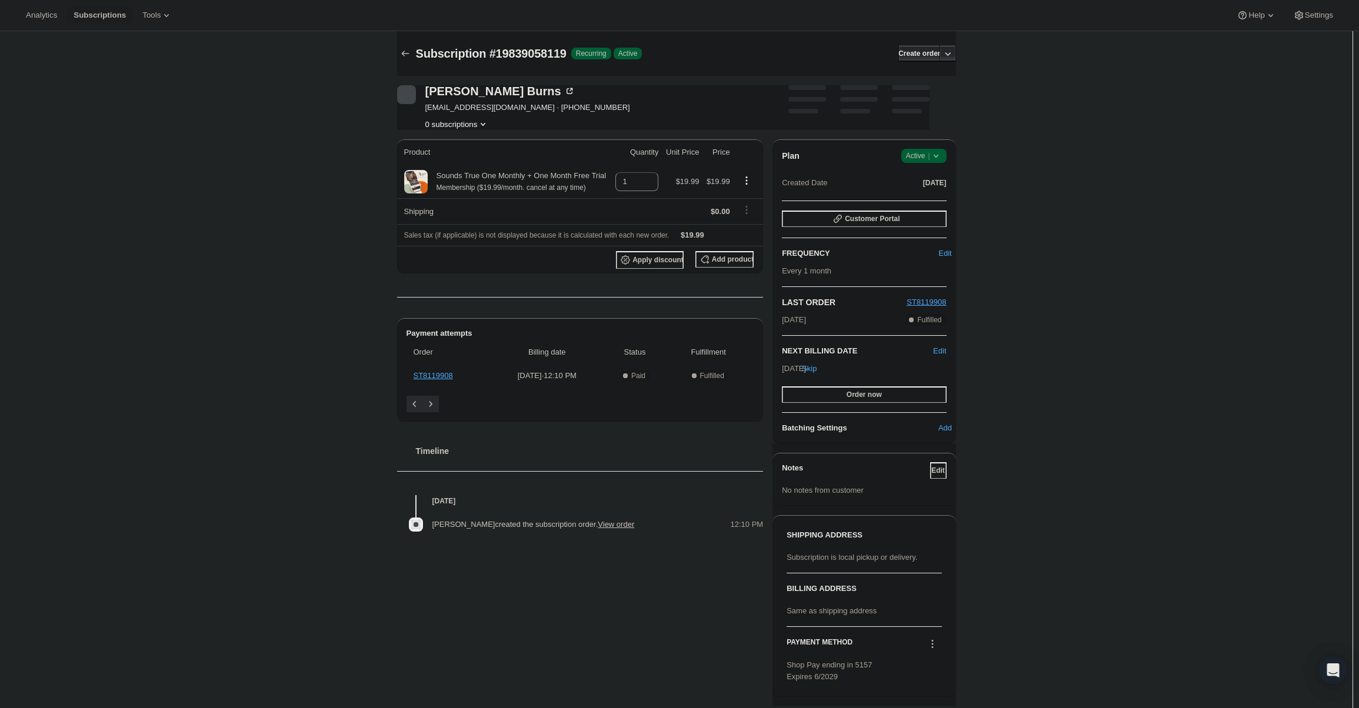
click at [937, 156] on icon at bounding box center [936, 156] width 12 height 12
click at [936, 195] on span "Cancel subscription" at bounding box center [927, 199] width 66 height 9
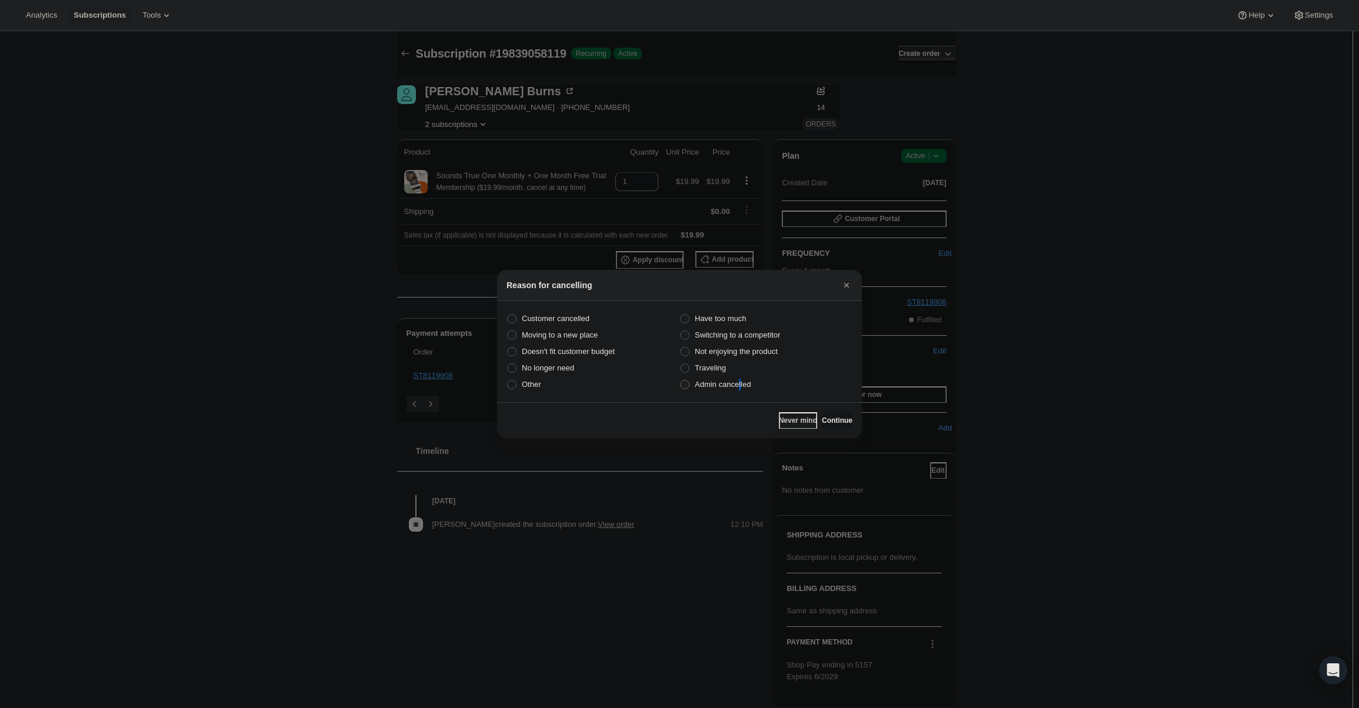
click at [739, 381] on span "Admin cancelled" at bounding box center [723, 384] width 56 height 9
click at [751, 394] on section "Customer cancelled Have too much Moving to a new place Switching to a competito…" at bounding box center [679, 351] width 365 height 101
click at [746, 387] on span "Admin cancelled" at bounding box center [723, 384] width 56 height 9
click at [681, 381] on input "Admin cancelled" at bounding box center [680, 380] width 1 height 1
radio input "true"
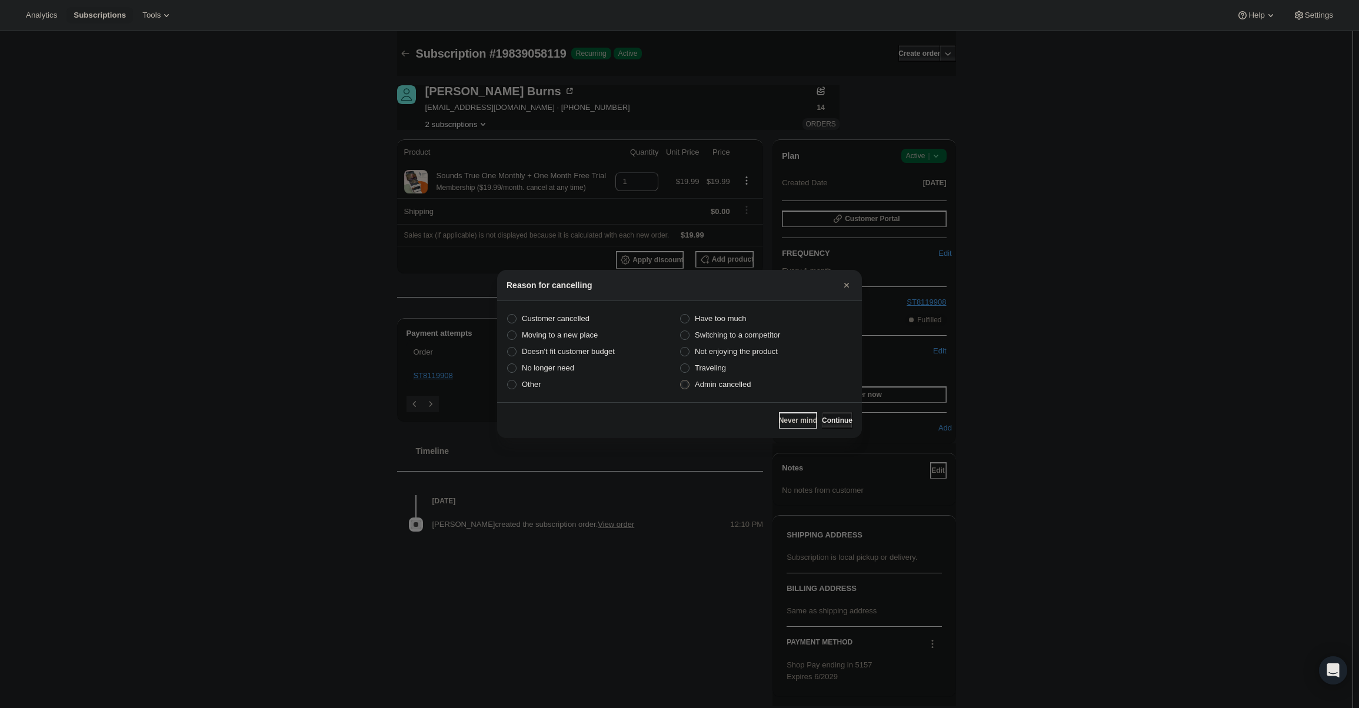
click at [822, 416] on button "Continue" at bounding box center [837, 421] width 31 height 16
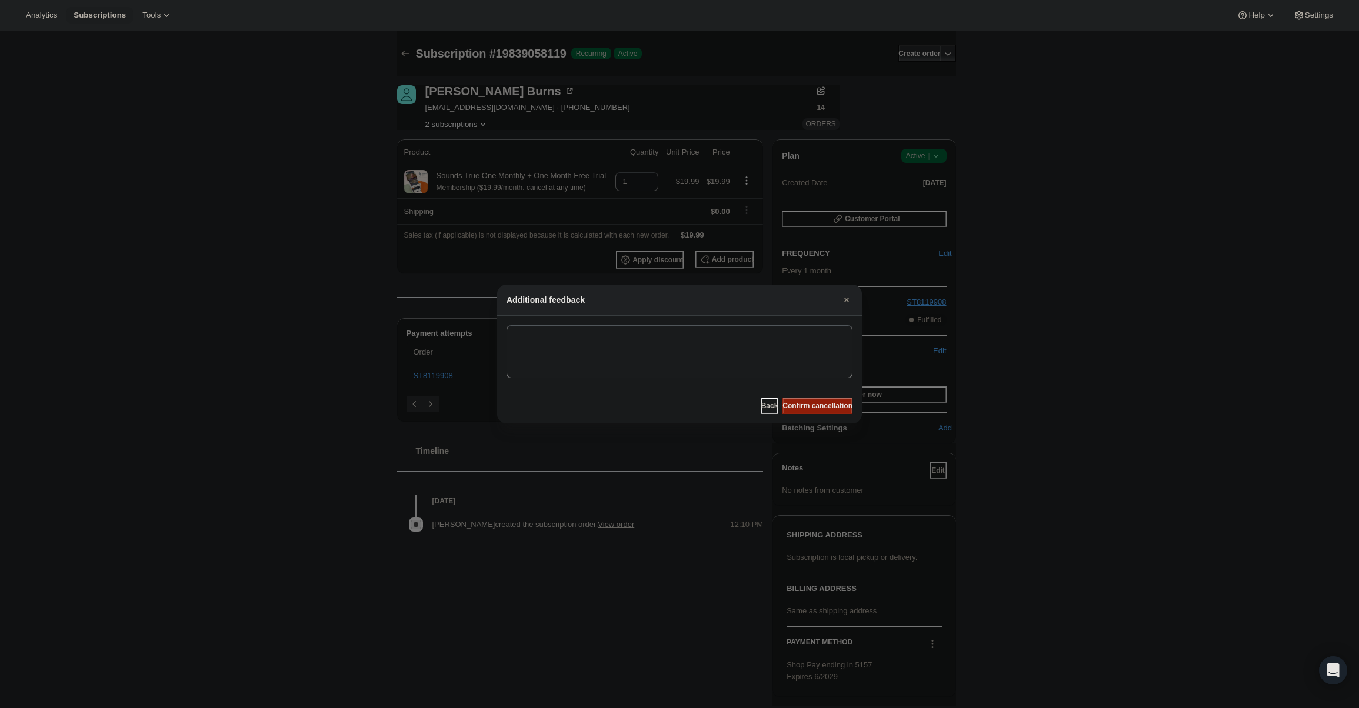
click at [824, 407] on span "Confirm cancellation" at bounding box center [818, 405] width 70 height 9
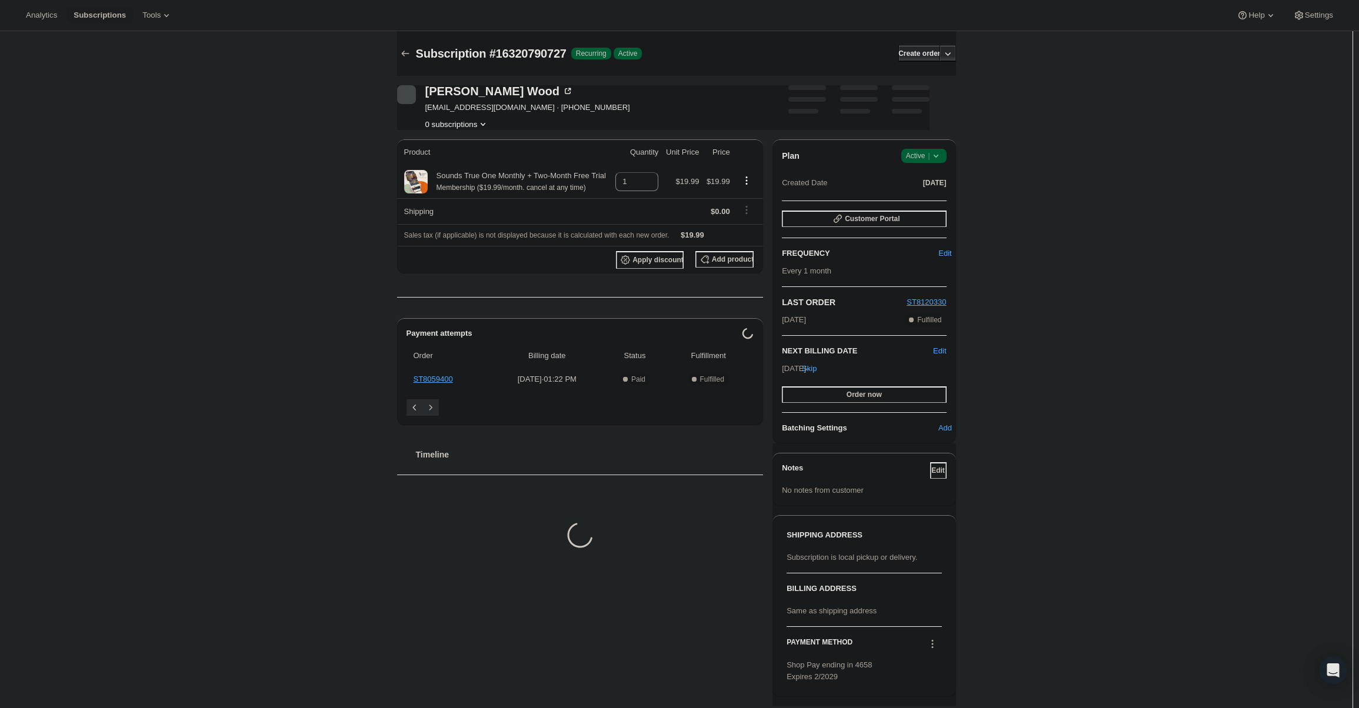
click at [927, 145] on div "Plan Success Active | Created Date Mar 25, 2025 Customer Portal FREQUENCY Edit …" at bounding box center [864, 291] width 183 height 304
click at [928, 154] on span "Active |" at bounding box center [924, 156] width 36 height 12
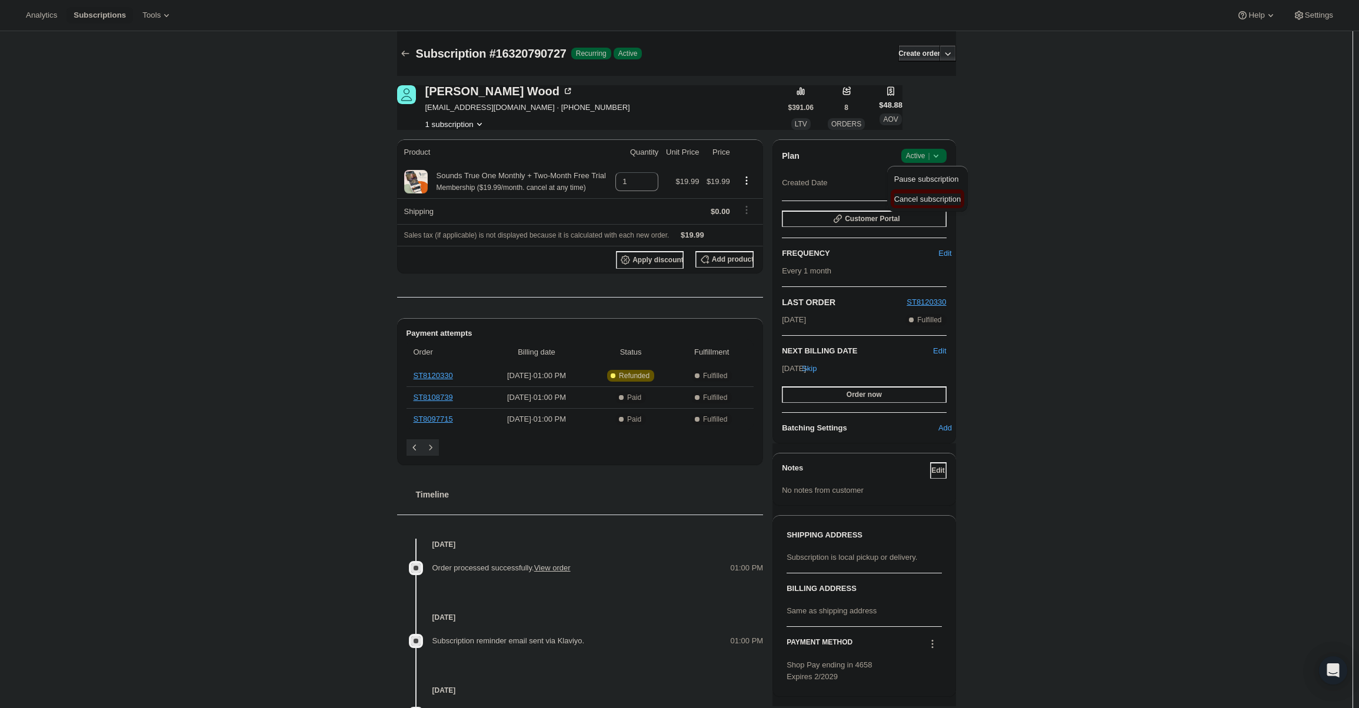
click at [926, 198] on span "Cancel subscription" at bounding box center [927, 199] width 66 height 9
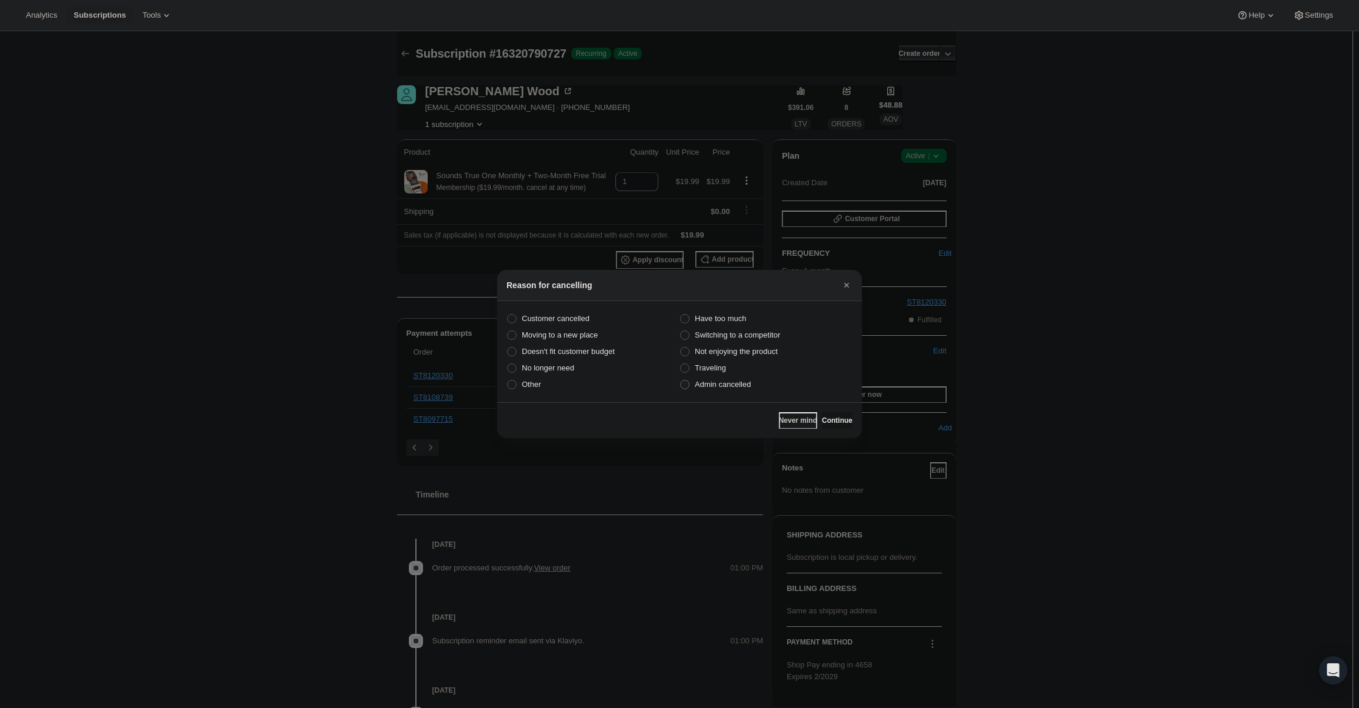
click at [749, 376] on label "Traveling" at bounding box center [766, 368] width 173 height 16
click at [681, 364] on input "Traveling" at bounding box center [680, 364] width 1 height 1
radio input "true"
click at [748, 383] on span "Admin cancelled" at bounding box center [723, 384] width 56 height 9
click at [681, 381] on input "Admin cancelled" at bounding box center [680, 380] width 1 height 1
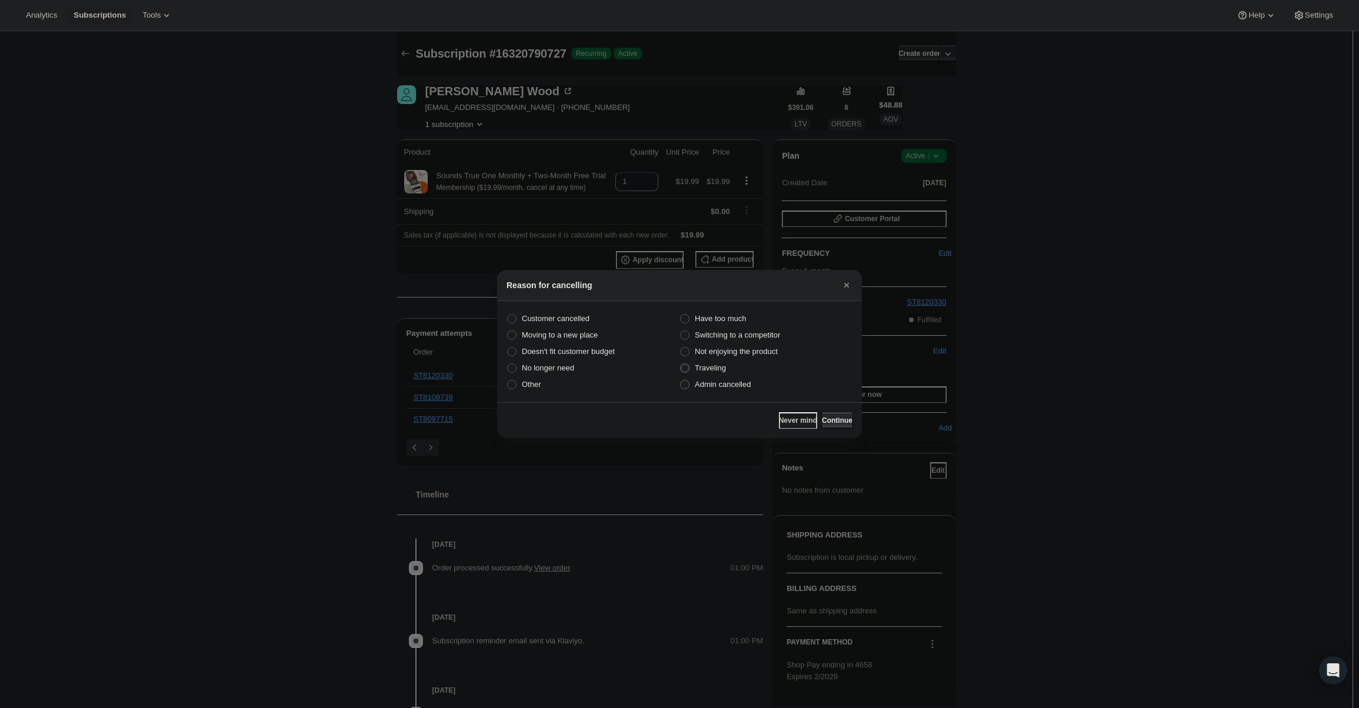
radio input "true"
radio input "false"
drag, startPoint x: 836, startPoint y: 418, endPoint x: 837, endPoint y: 411, distance: 7.1
click at [837, 418] on span "Continue" at bounding box center [837, 420] width 31 height 9
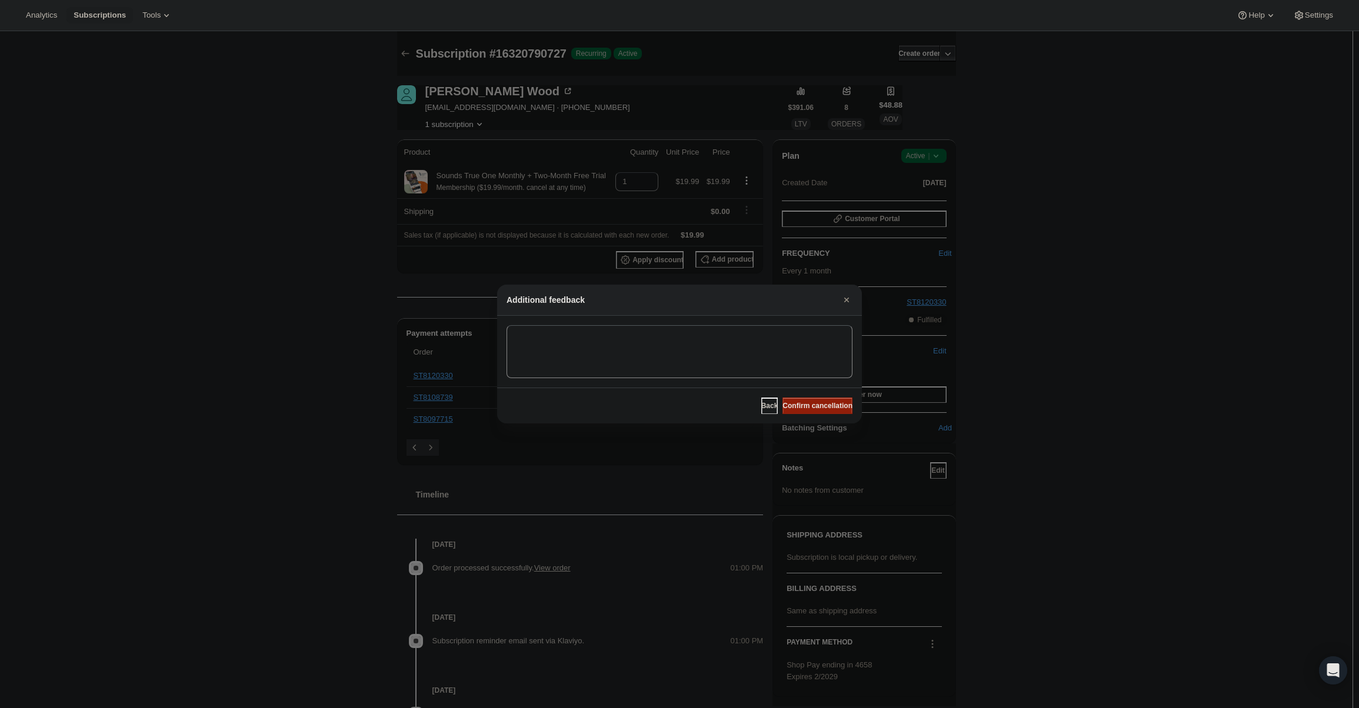
click at [833, 404] on span "Confirm cancellation" at bounding box center [818, 405] width 70 height 9
